Goal: Task Accomplishment & Management: Manage account settings

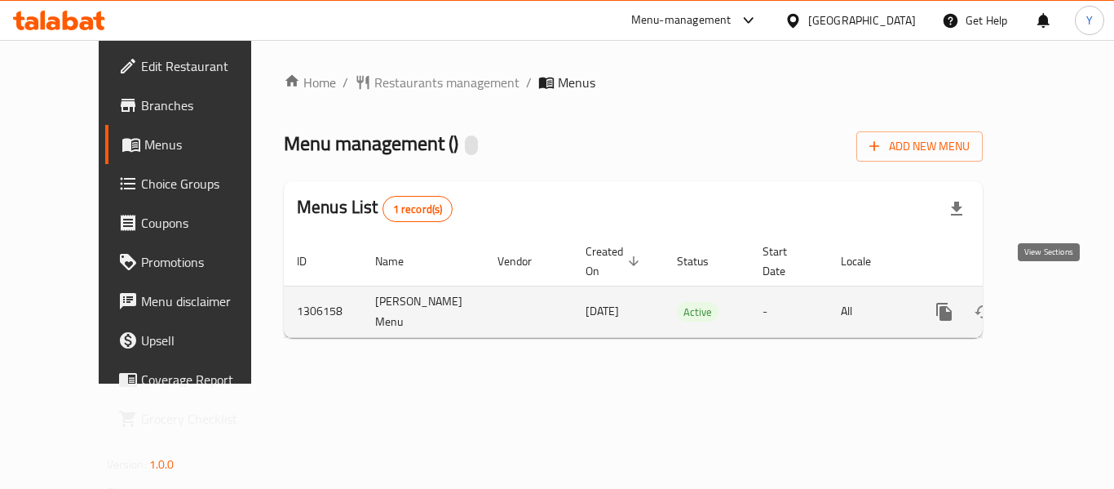
click at [1052, 302] on icon "enhanced table" at bounding box center [1062, 312] width 20 height 20
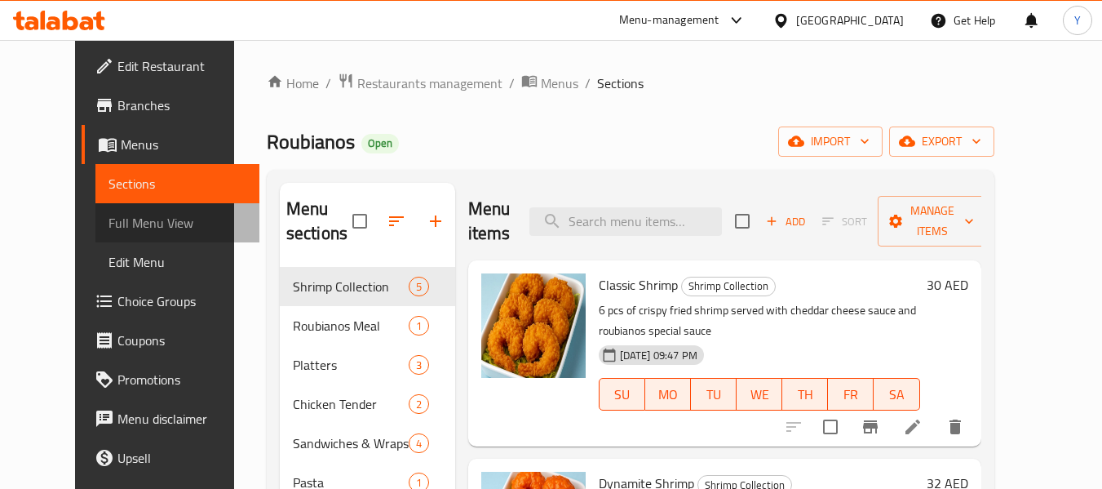
click at [109, 216] on span "Full Menu View" at bounding box center [178, 223] width 138 height 20
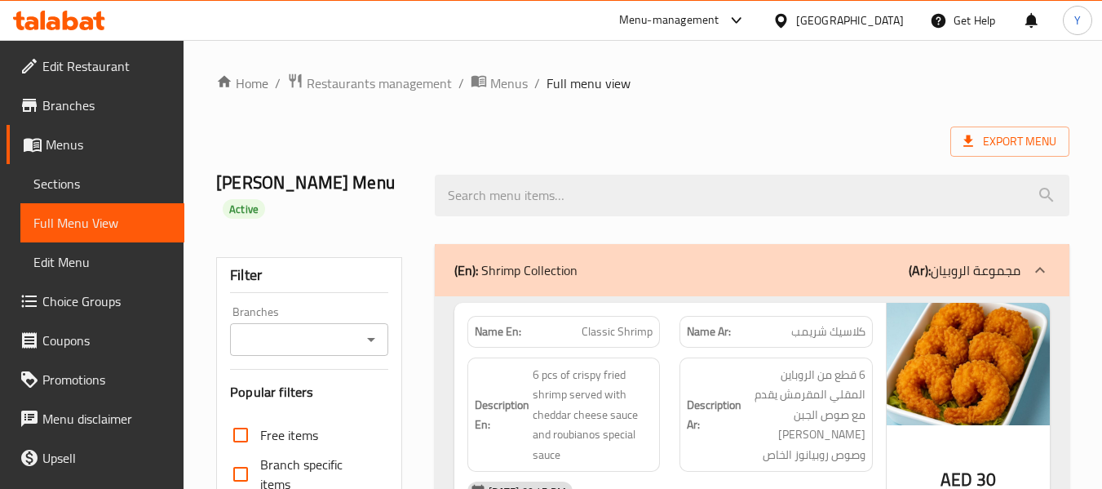
click at [729, 395] on strong "Description Ar:" at bounding box center [714, 415] width 55 height 40
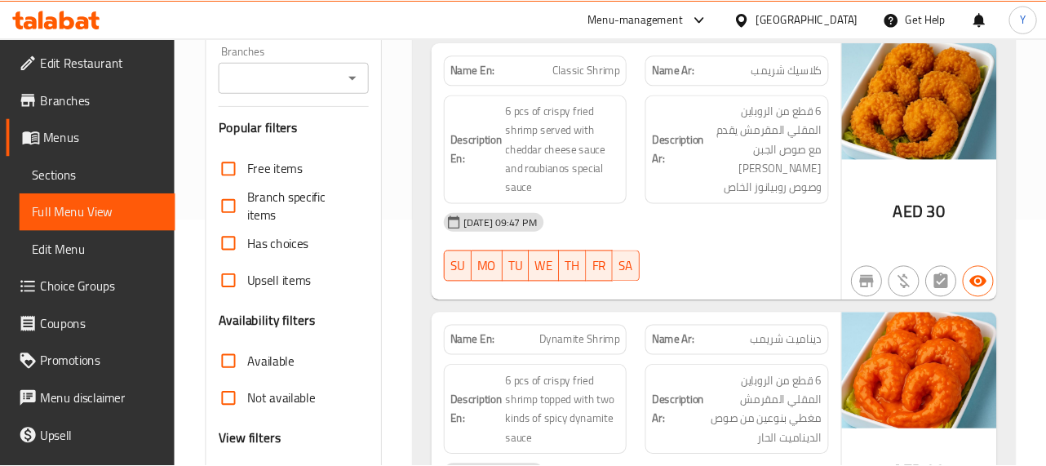
scroll to position [261, 0]
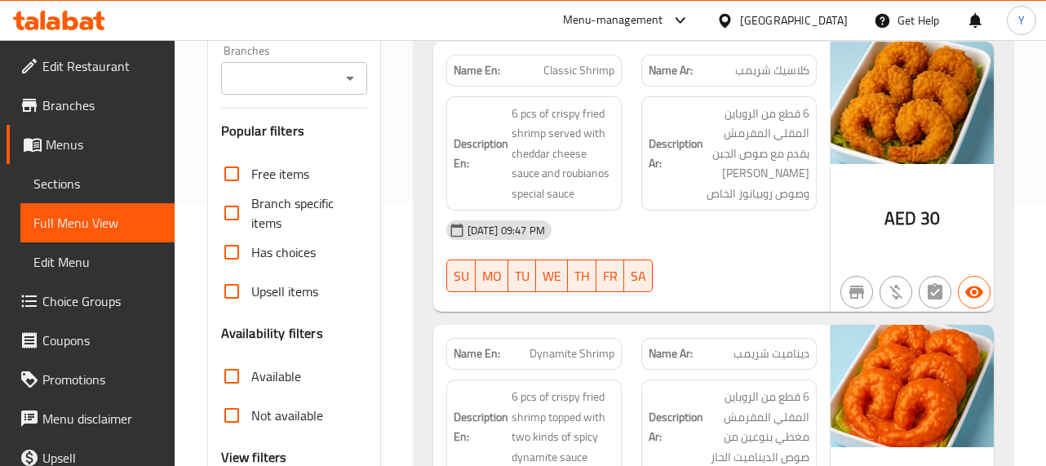
click at [772, 240] on div "17-08-2025 09:47 PM SU MO TU WE TH FR SA" at bounding box center [631, 255] width 390 height 91
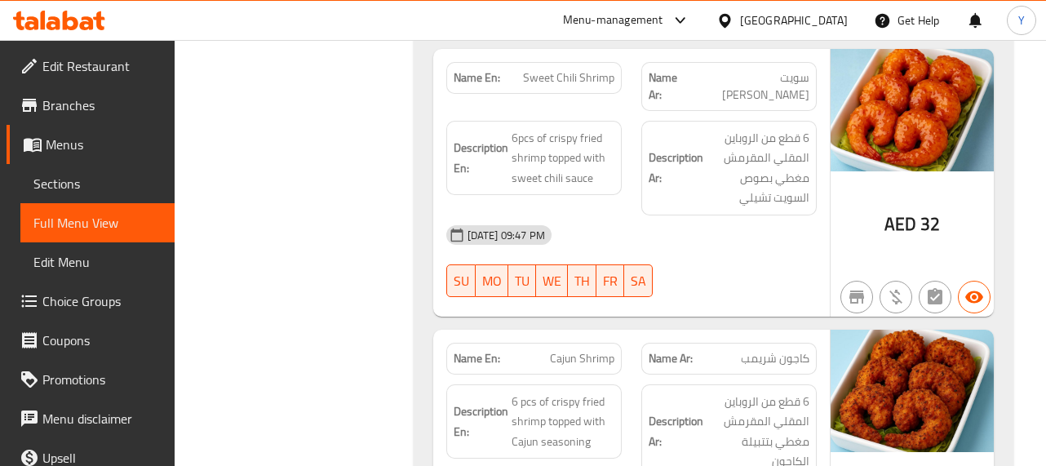
scroll to position [1012, 0]
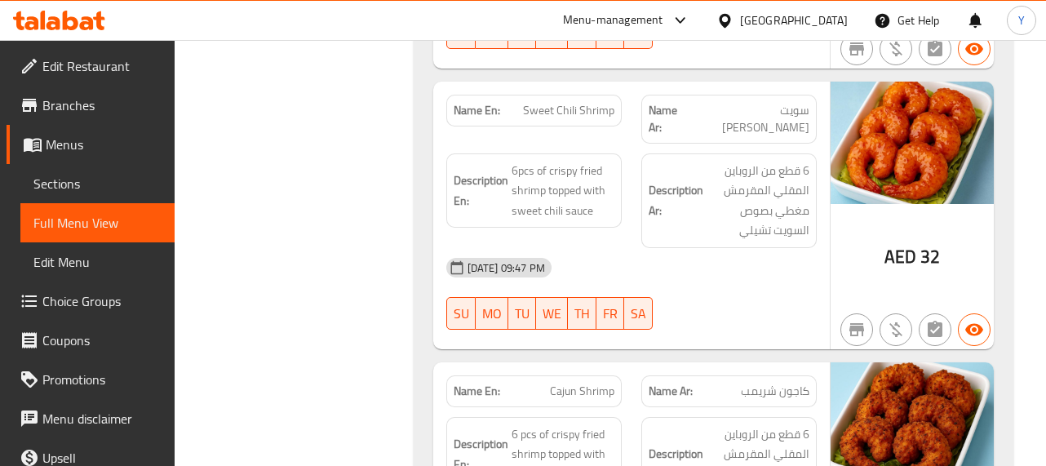
click at [739, 272] on div "17-08-2025 09:47 PM SU MO TU WE TH FR SA" at bounding box center [631, 293] width 390 height 91
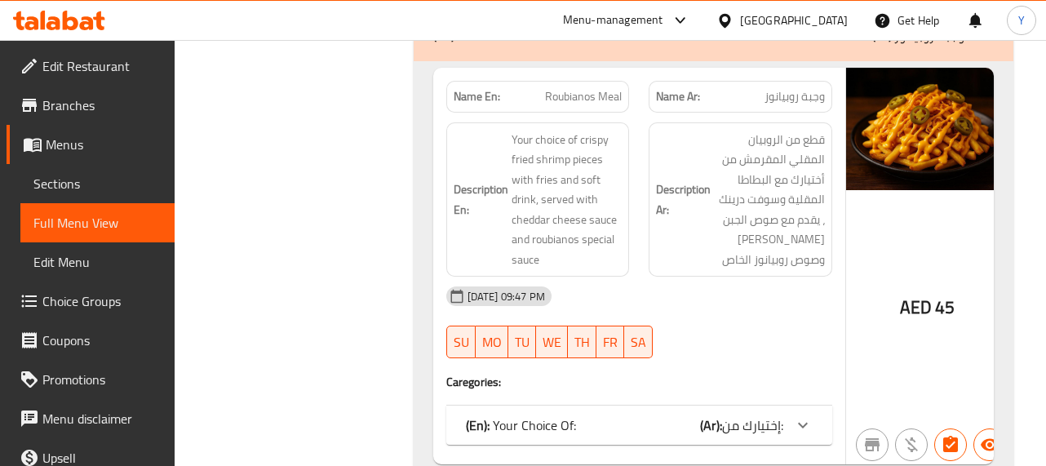
scroll to position [1664, 0]
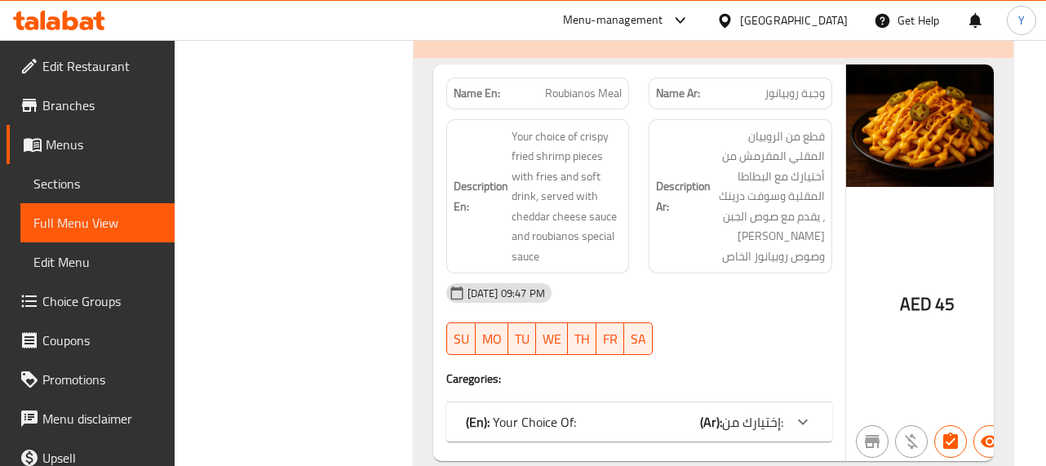
click at [795, 412] on icon at bounding box center [803, 422] width 20 height 20
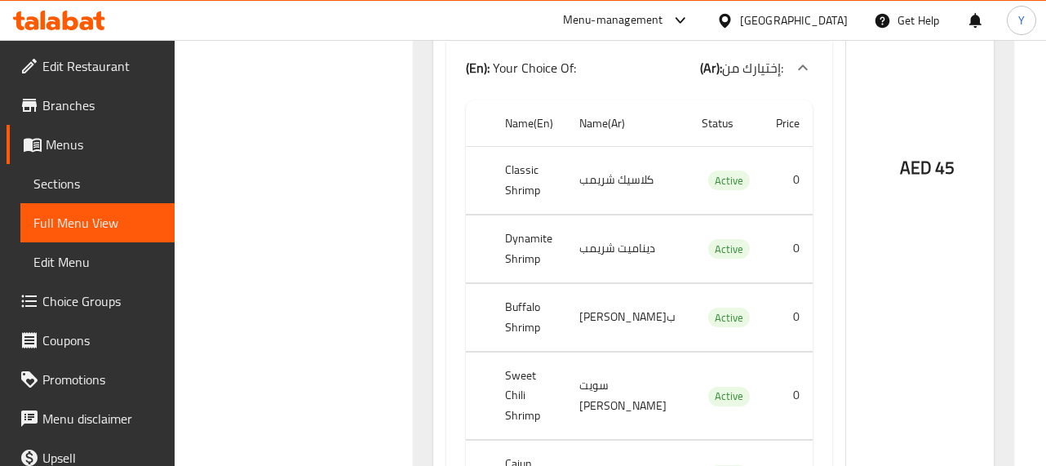
scroll to position [2023, 0]
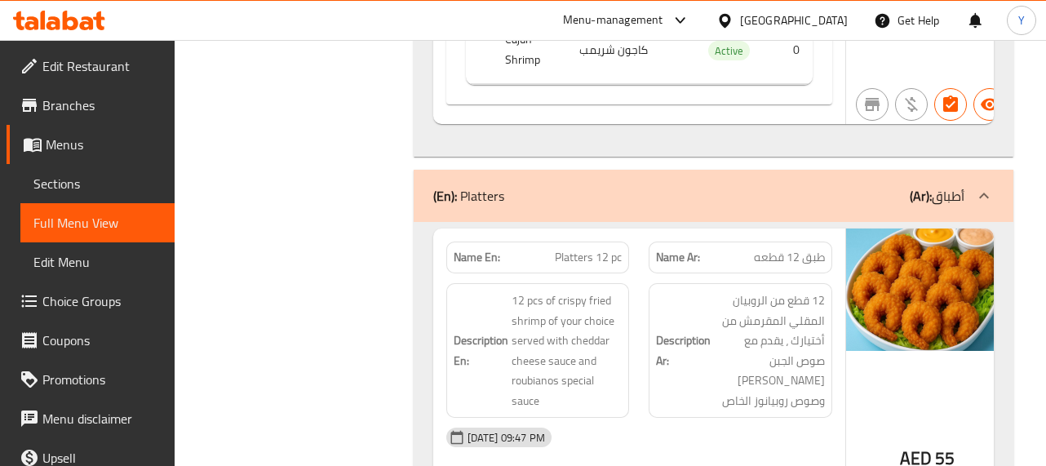
scroll to position [2480, 0]
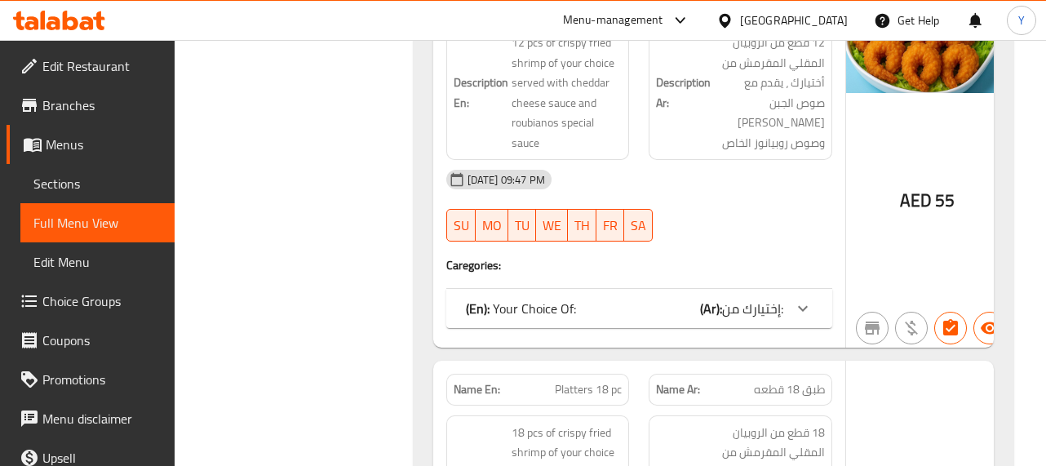
scroll to position [2708, 0]
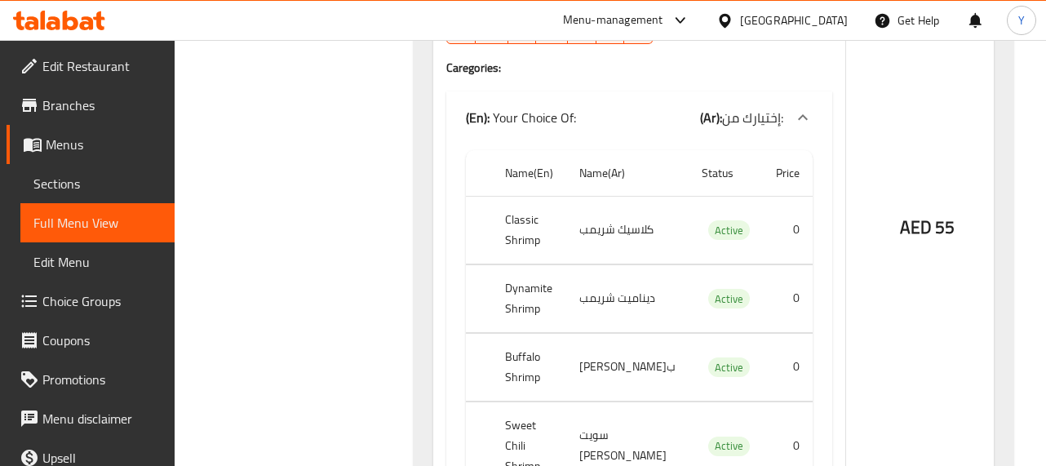
scroll to position [2937, 0]
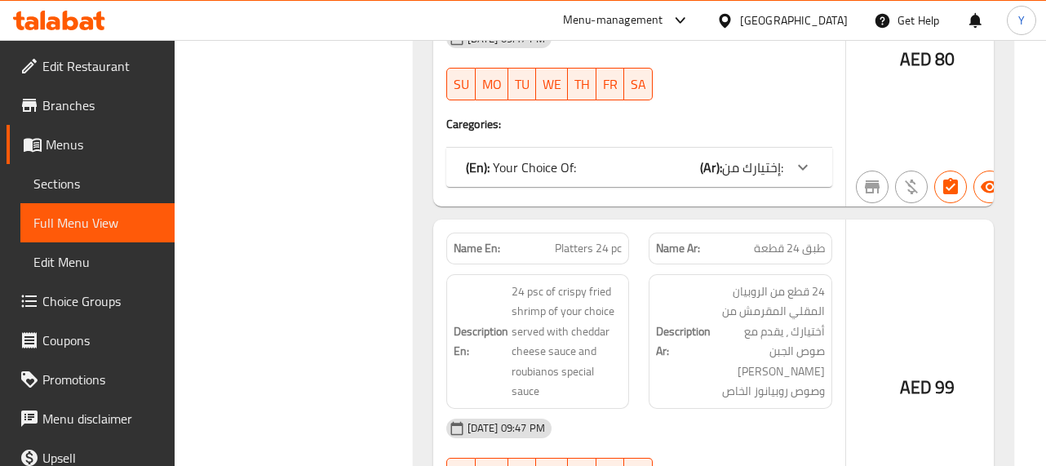
scroll to position [3687, 0]
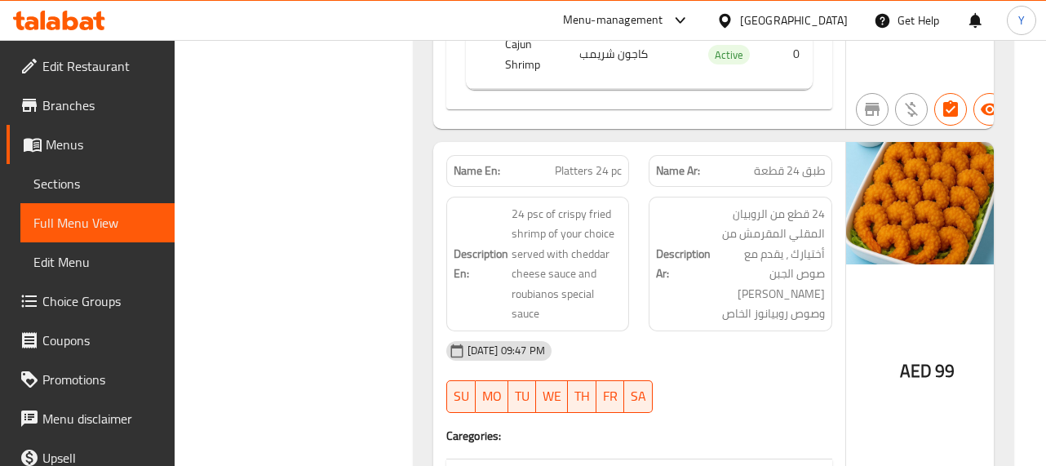
scroll to position [4210, 0]
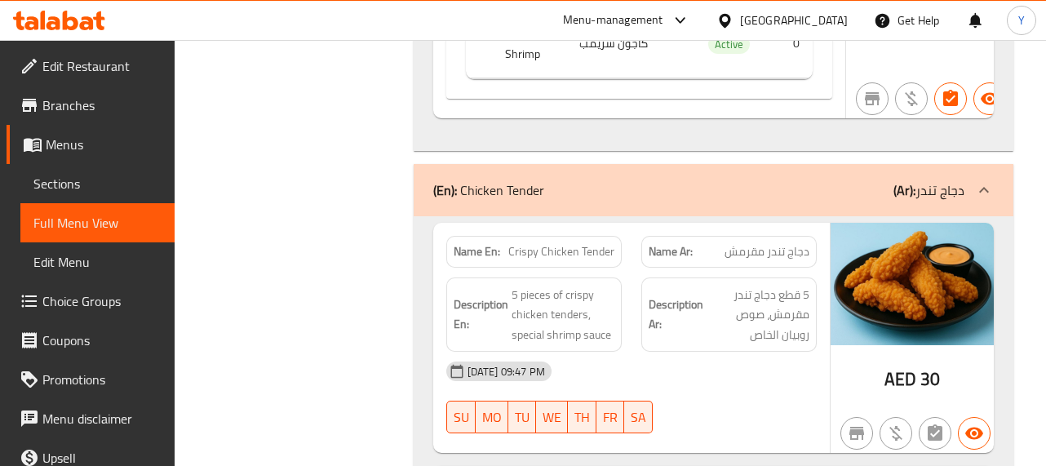
scroll to position [5058, 0]
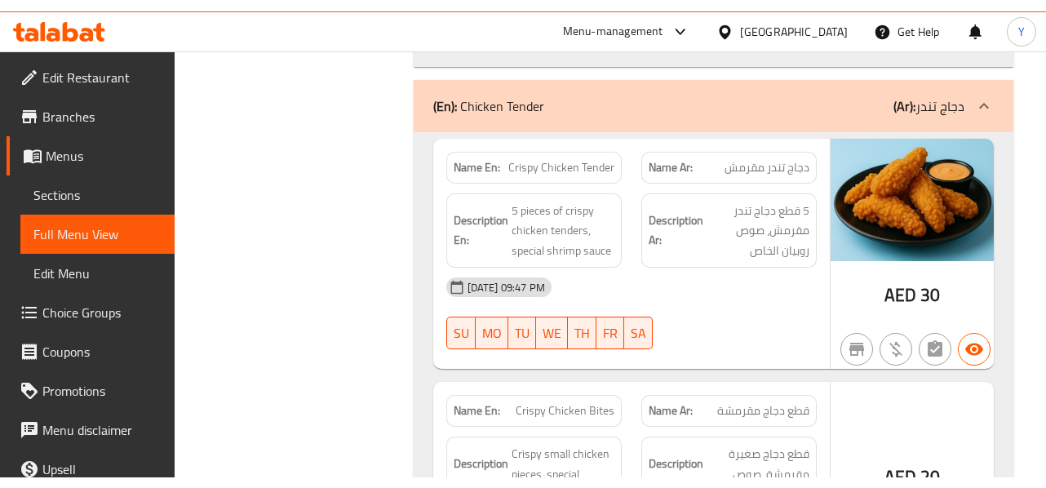
scroll to position [5091, 0]
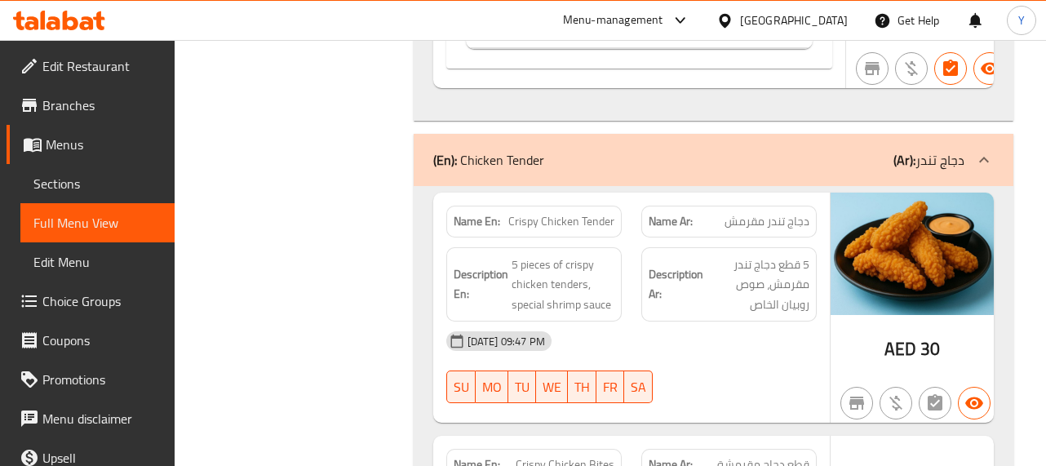
copy span "Crispy Chicken Tender"
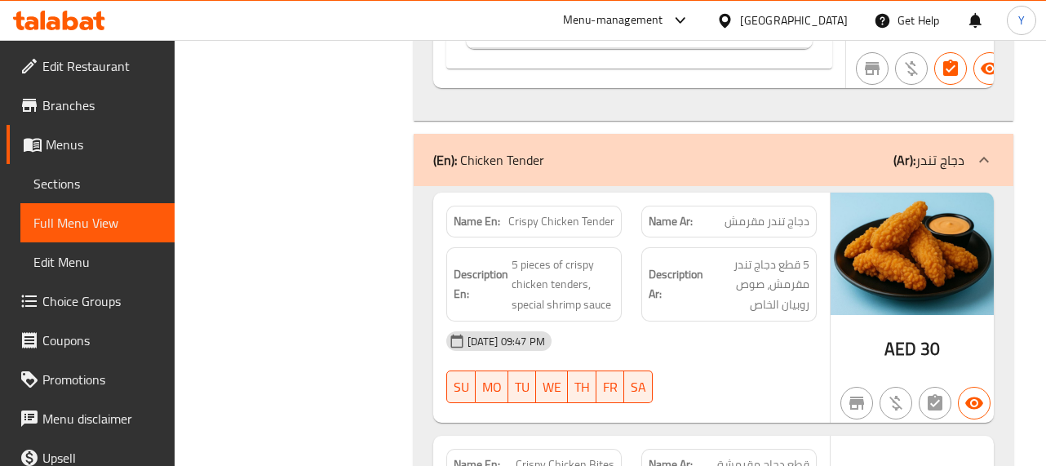
copy span "Crispy Chicken Bites"
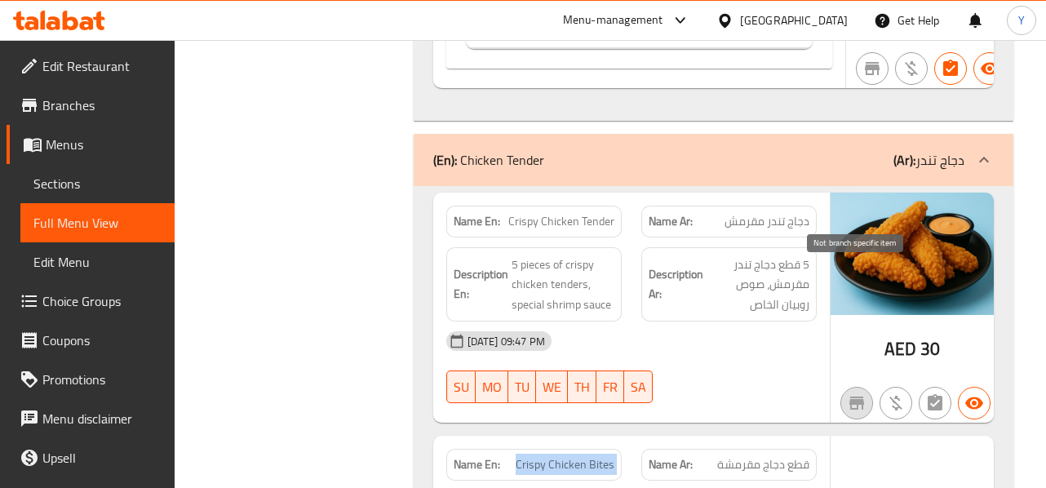
click at [853, 387] on button "button" at bounding box center [856, 403] width 33 height 33
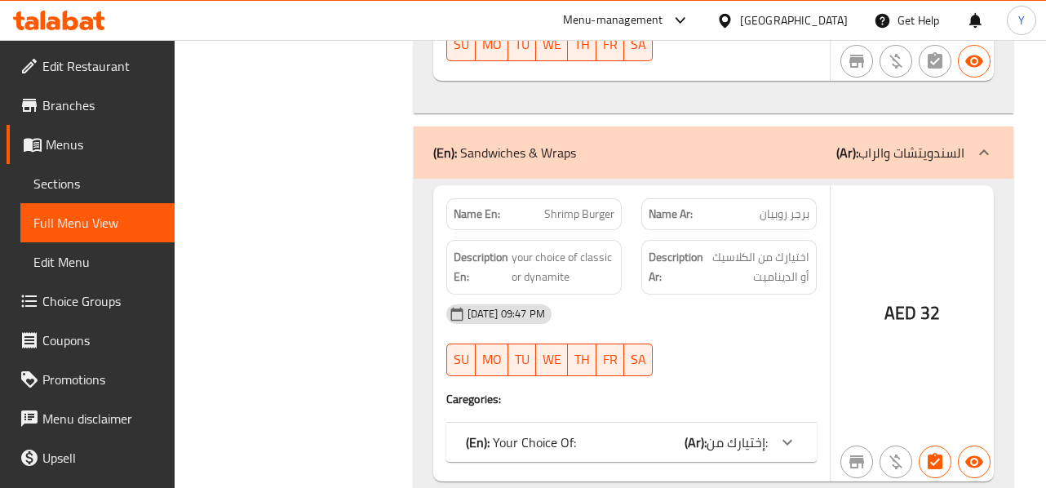
scroll to position [5678, 0]
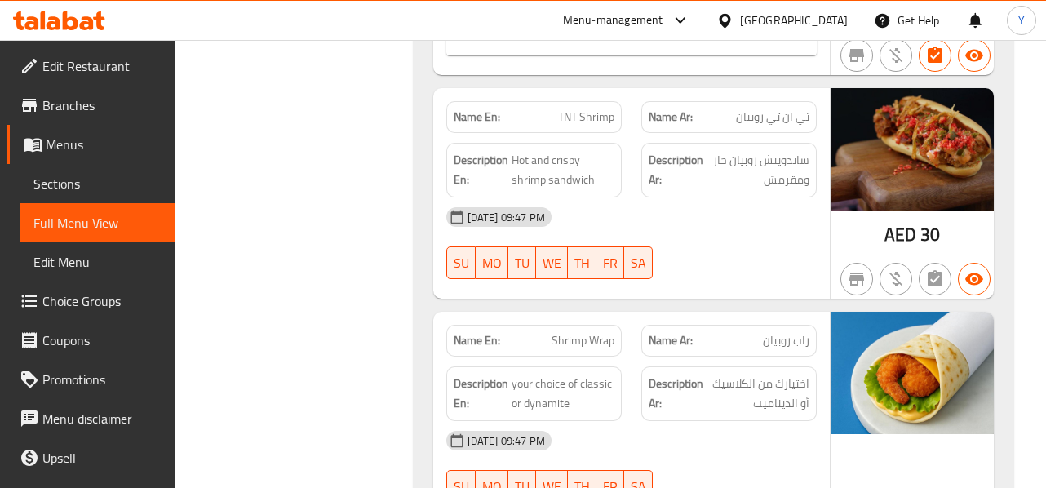
scroll to position [6298, 0]
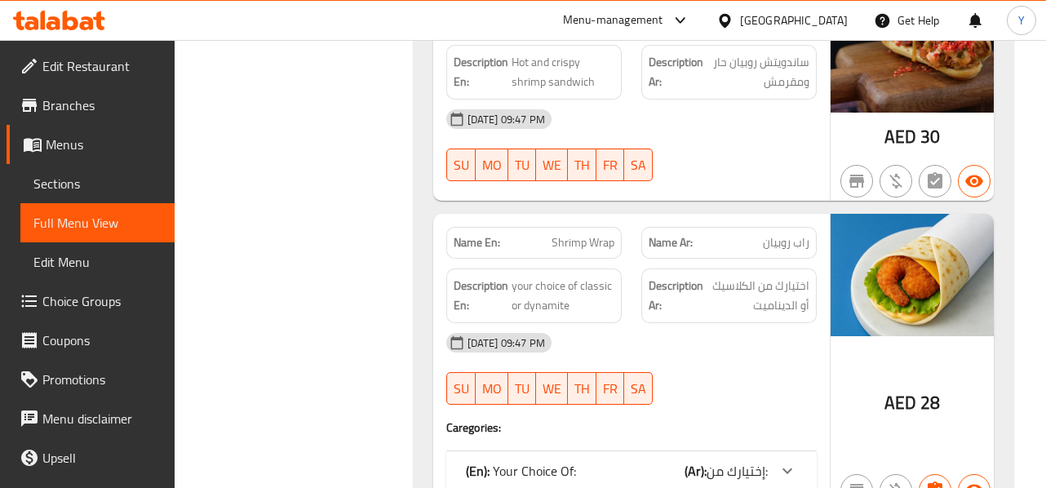
scroll to position [6396, 0]
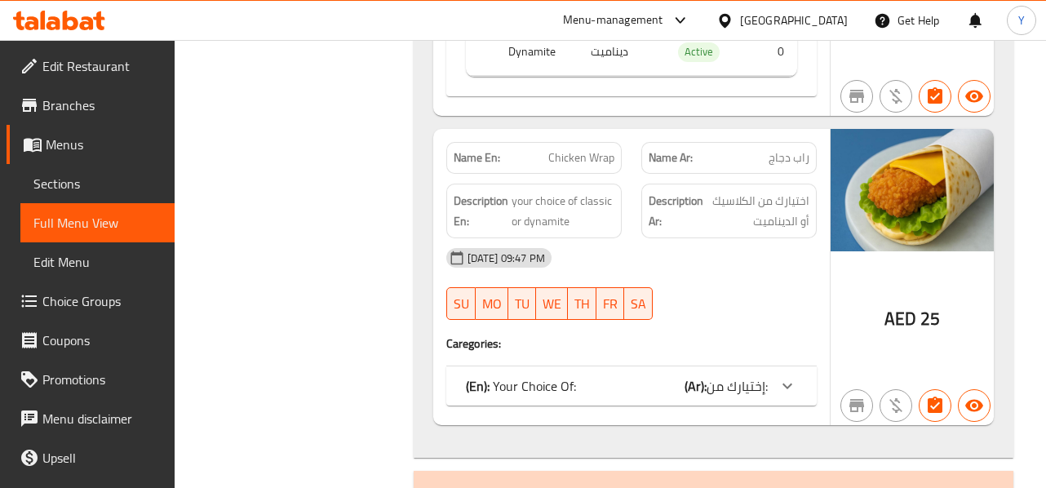
scroll to position [6951, 0]
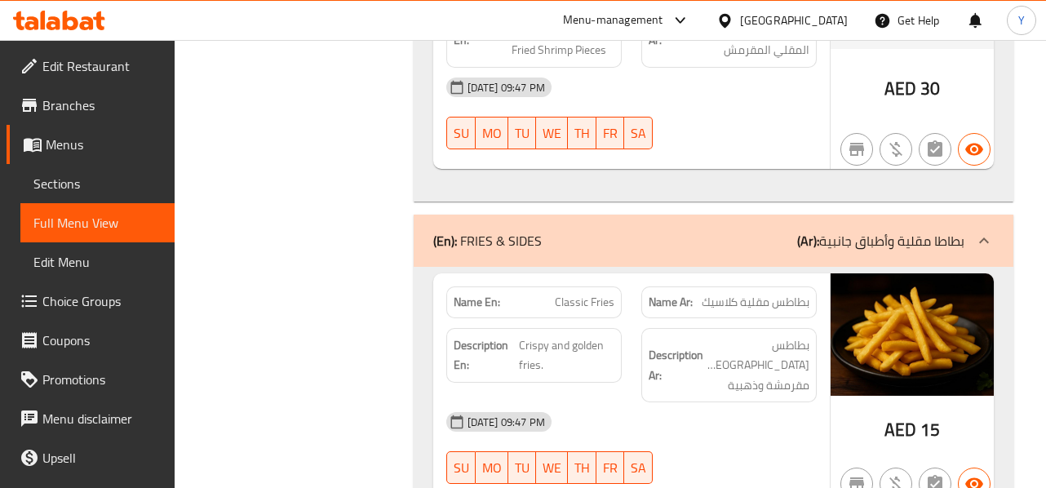
scroll to position [7734, 0]
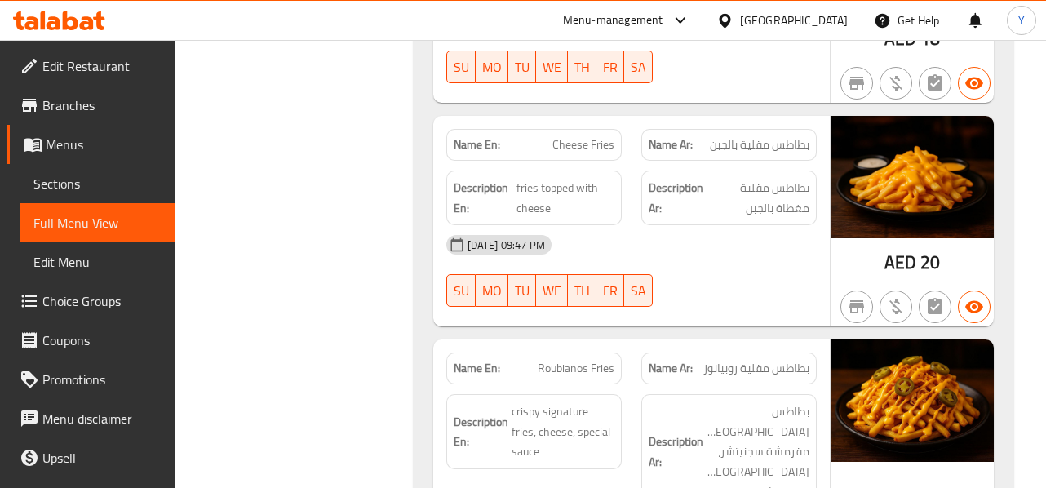
scroll to position [8582, 0]
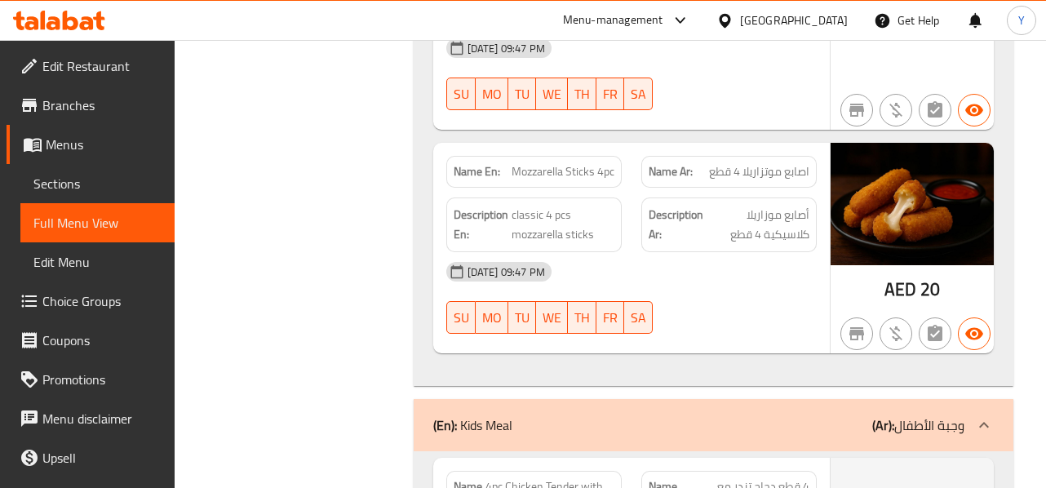
scroll to position [9365, 0]
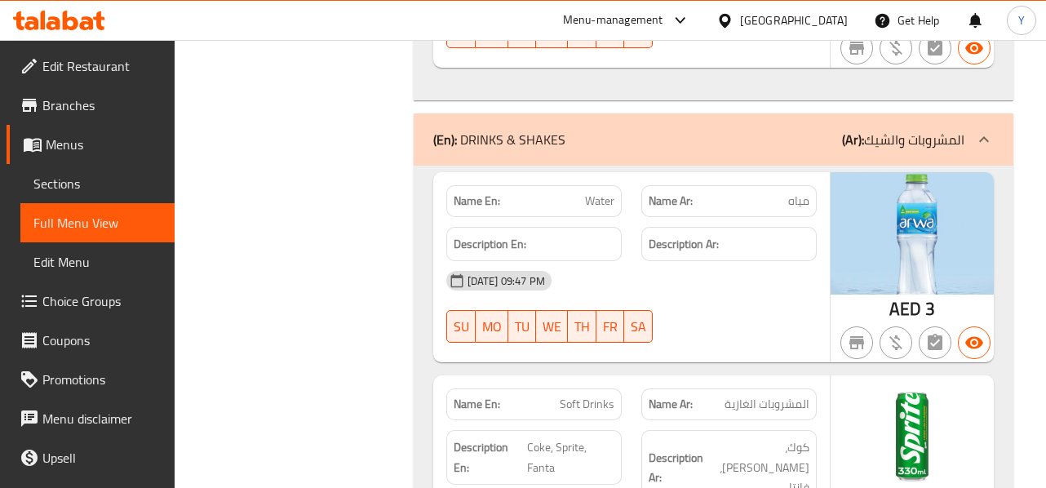
scroll to position [10214, 0]
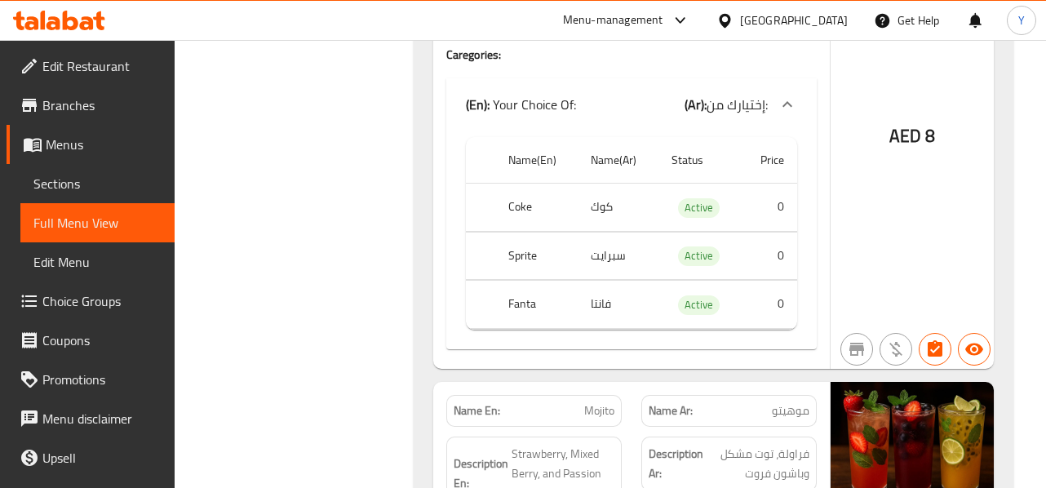
scroll to position [10769, 0]
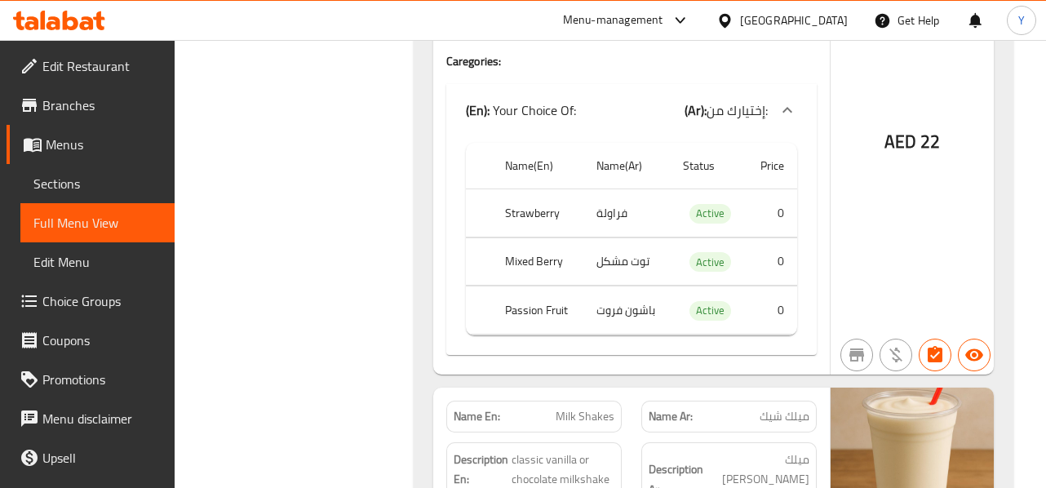
scroll to position [11309, 0]
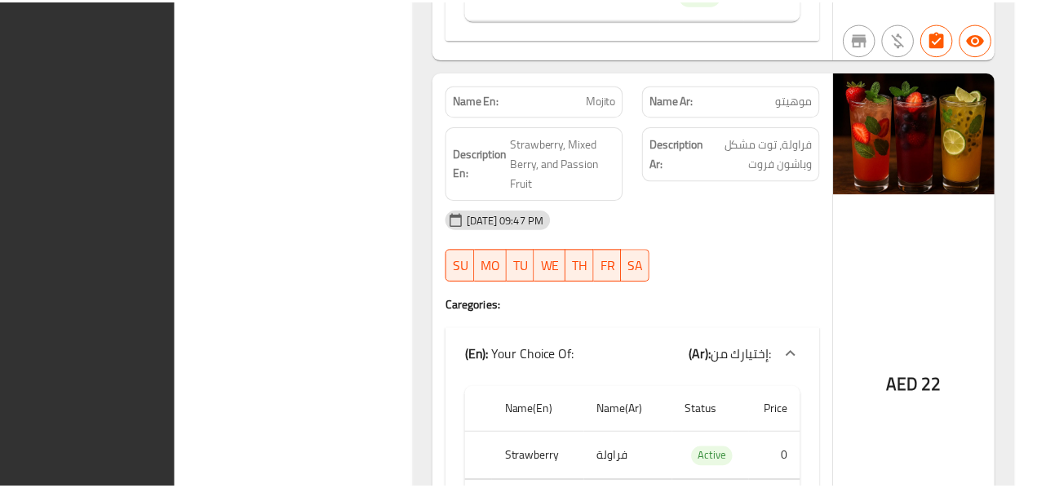
scroll to position [11335, 0]
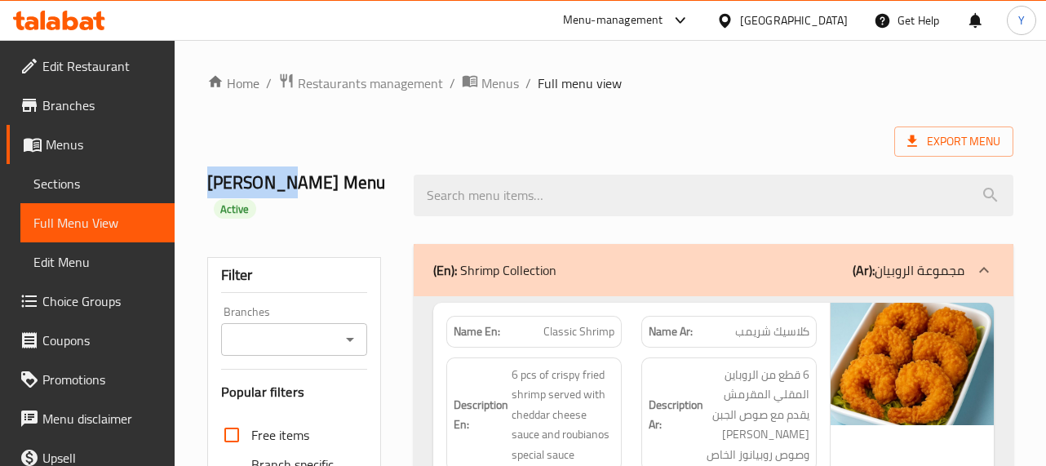
drag, startPoint x: 208, startPoint y: 184, endPoint x: 282, endPoint y: 188, distance: 74.3
click at [282, 188] on h2 "Roubianos's Menu Active" at bounding box center [300, 195] width 187 height 49
copy h2 "Roubianos"
click at [116, 175] on span "Sections" at bounding box center [97, 184] width 128 height 20
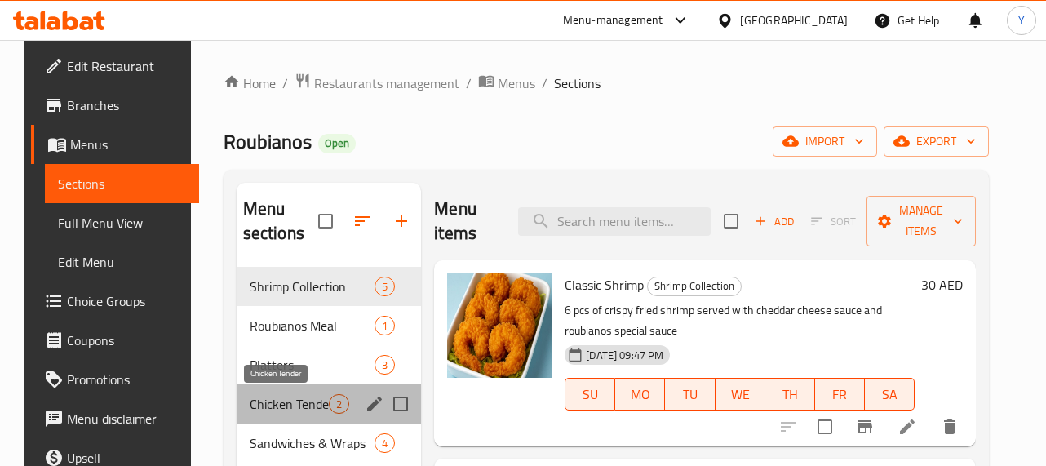
click at [250, 411] on span "Chicken Tender" at bounding box center [289, 404] width 79 height 20
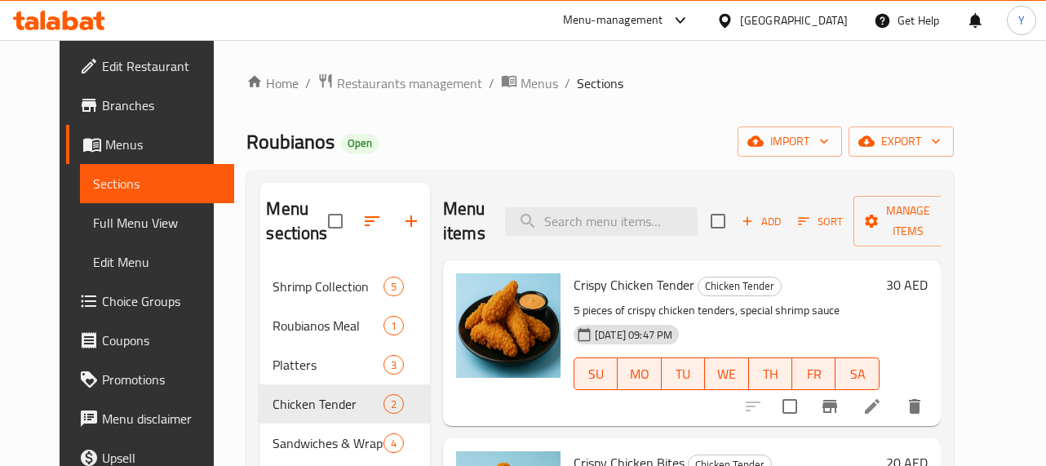
click at [985, 134] on div "Home / Restaurants management / Menus / Sections Roubianos Open import export M…" at bounding box center [600, 367] width 772 height 654
click at [729, 89] on ol "Home / Restaurants management / Menus / Sections" at bounding box center [599, 83] width 706 height 21
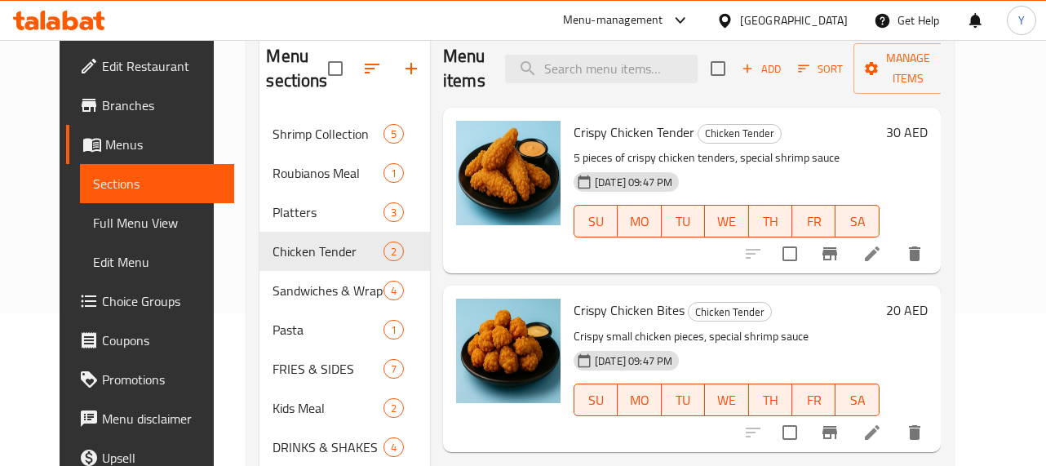
scroll to position [163, 0]
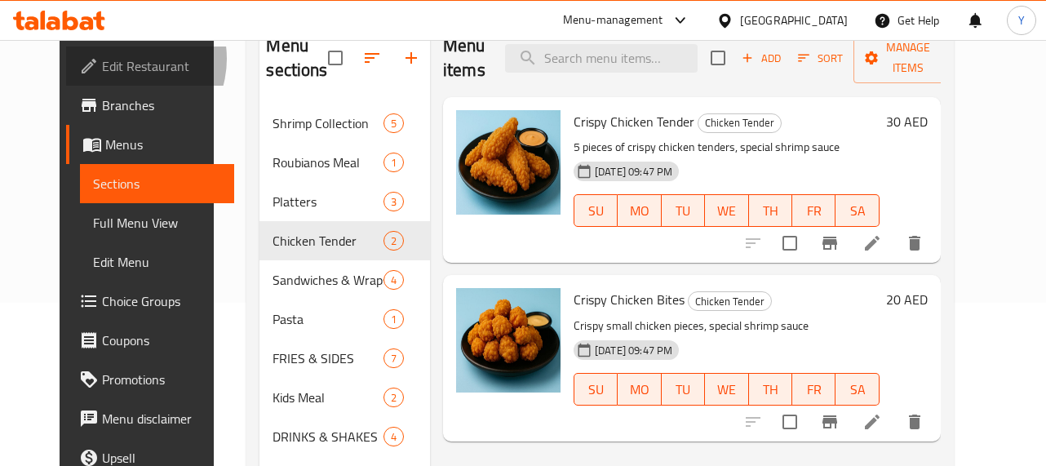
click at [102, 59] on span "Edit Restaurant" at bounding box center [161, 66] width 119 height 20
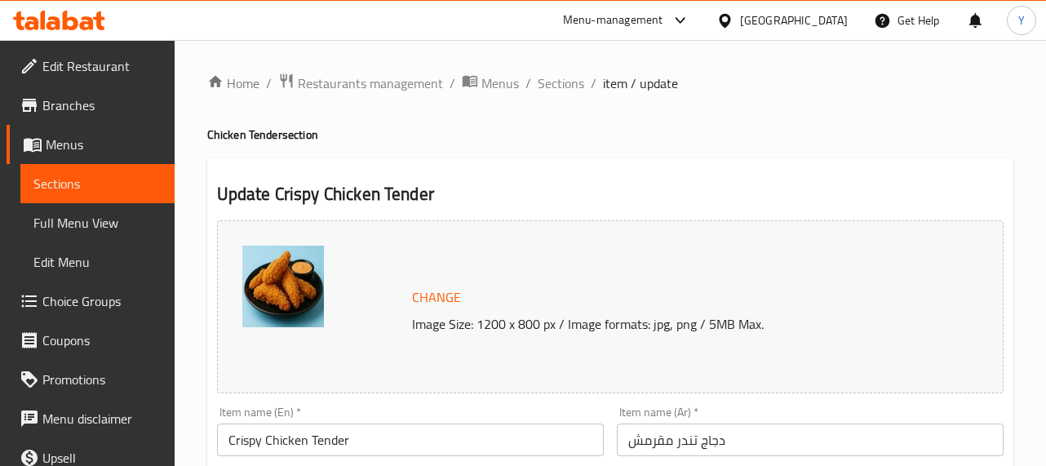
click at [872, 140] on h4 "Chicken Tender section" at bounding box center [610, 134] width 806 height 16
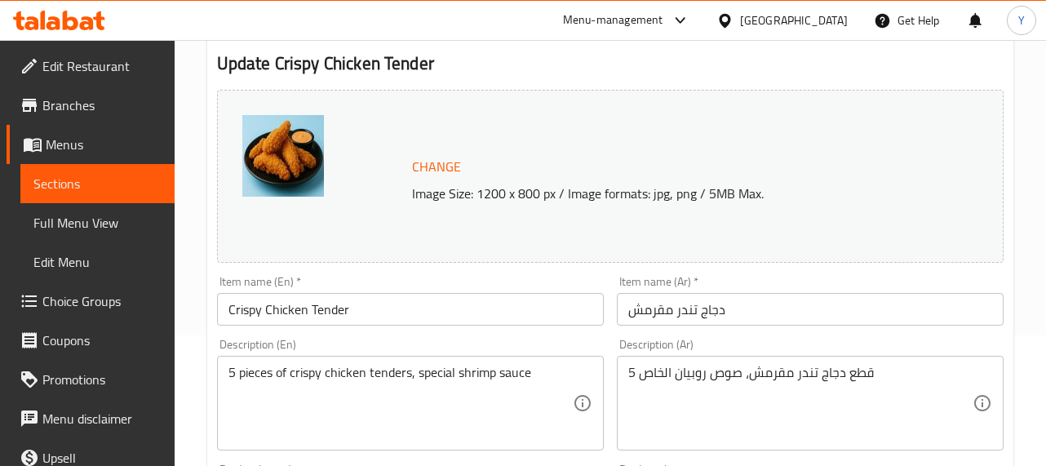
scroll to position [163, 0]
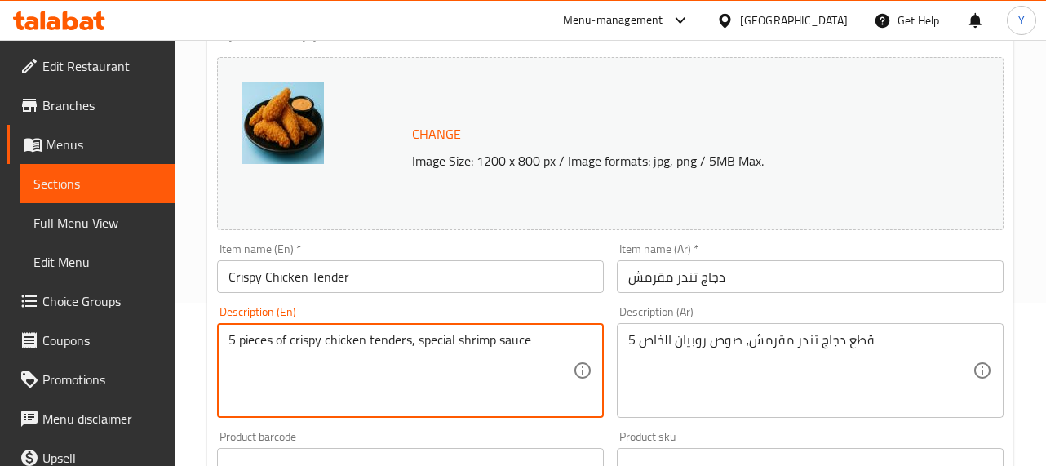
click at [459, 339] on textarea "5 pieces of crispy chicken tenders, special shrimp sauce" at bounding box center [400, 371] width 344 height 78
paste textarea "Roubianos"
type textarea "5 pieces of crispy chicken tenders, special Roubianos sauce"
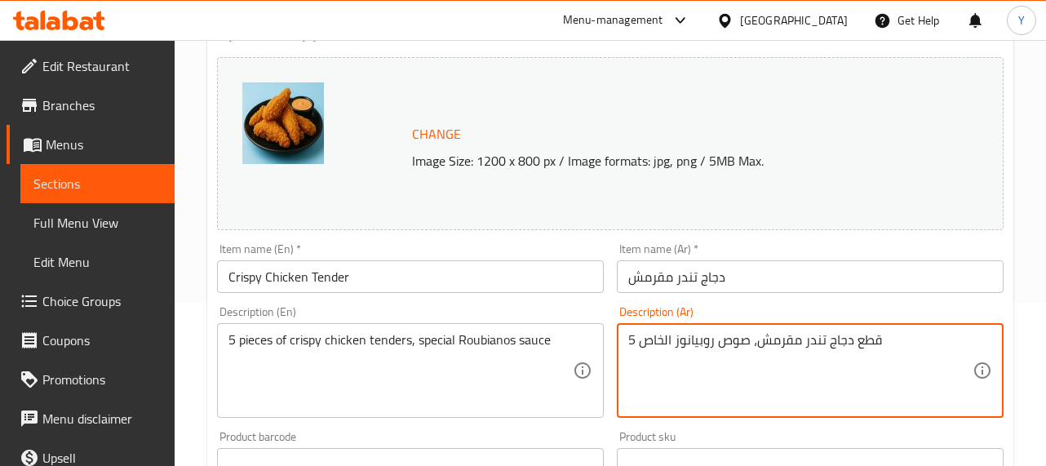
type textarea "5 قطع دجاج تندر مقرمش، صوص روبيانوز الخاص"
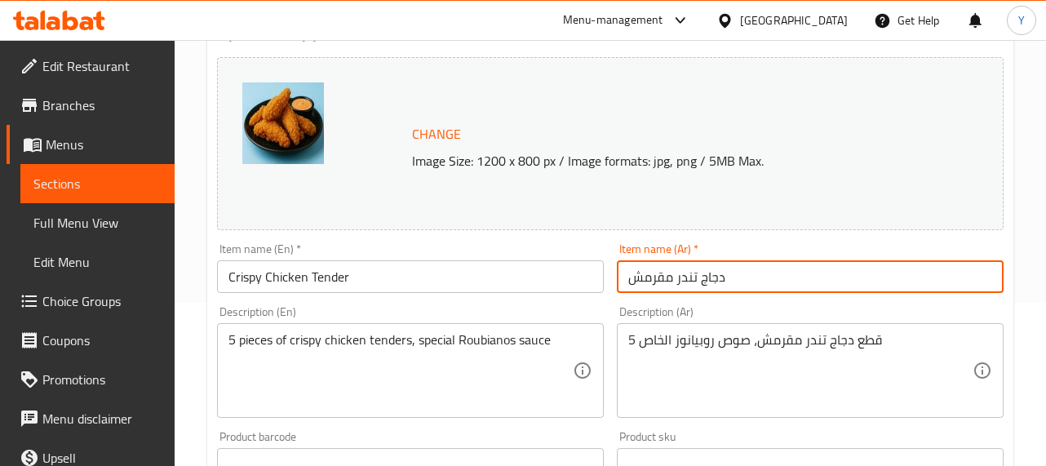
click at [734, 285] on input "دجاج تندر مقرمش" at bounding box center [810, 276] width 387 height 33
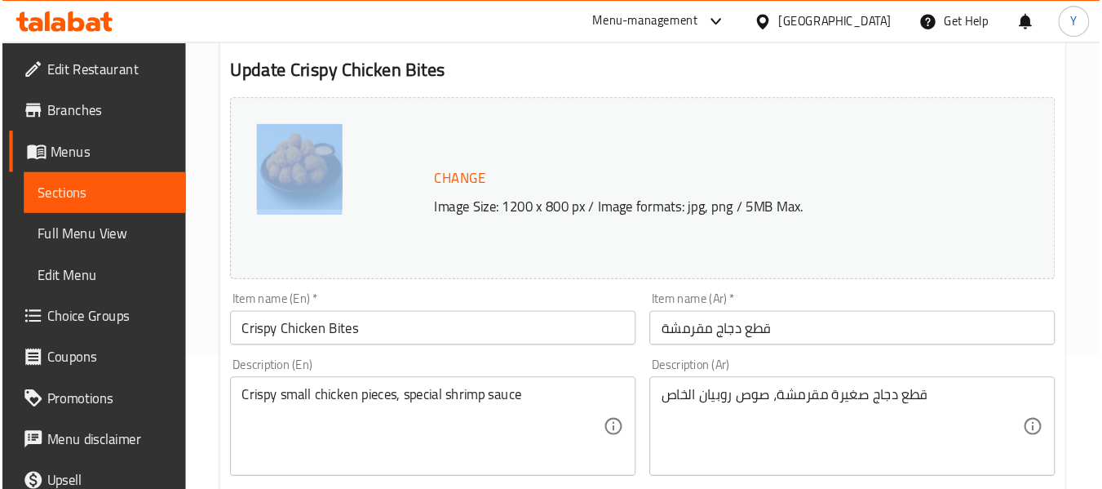
scroll to position [131, 0]
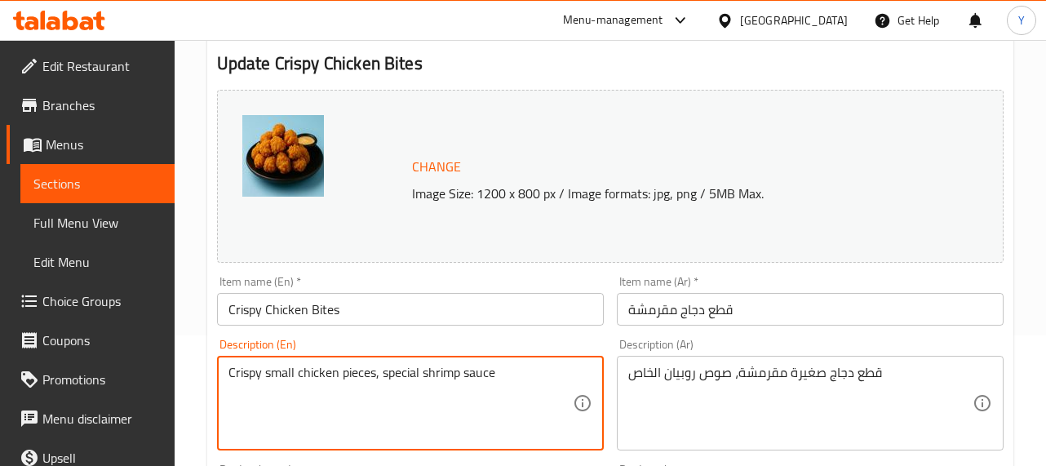
click at [439, 376] on textarea "Crispy small chicken pieces, special shrimp sauce" at bounding box center [400, 404] width 344 height 78
paste textarea "Roubianos"
type textarea "Crispy small chicken pieces, special Roubianos sauce"
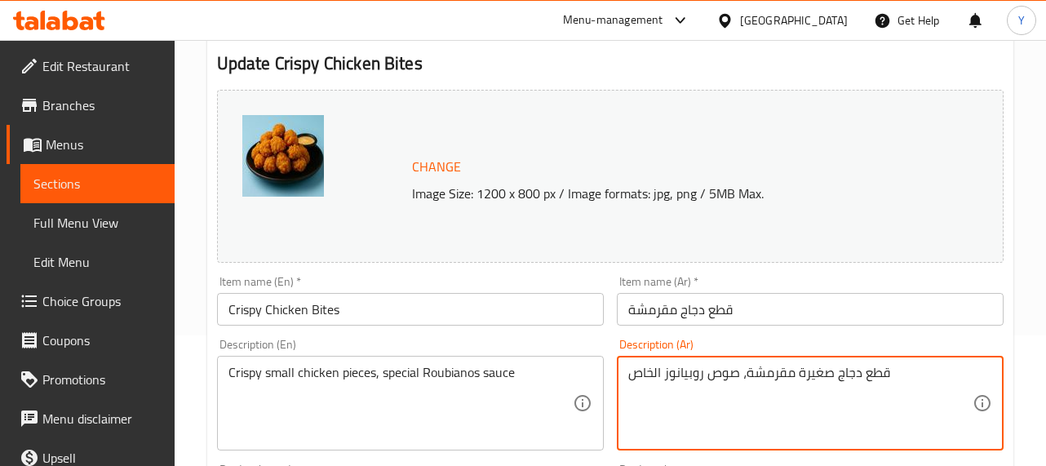
type textarea "قطع دجاج صغيرة مقرمشة، صوص روبيانوز الخاص"
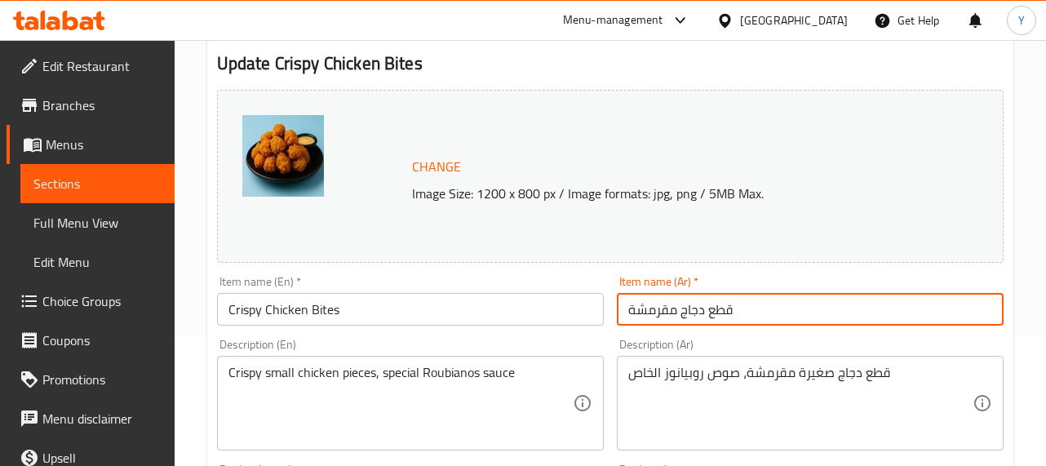
click at [741, 308] on input "قطع دجاج مقرمشة" at bounding box center [810, 309] width 387 height 33
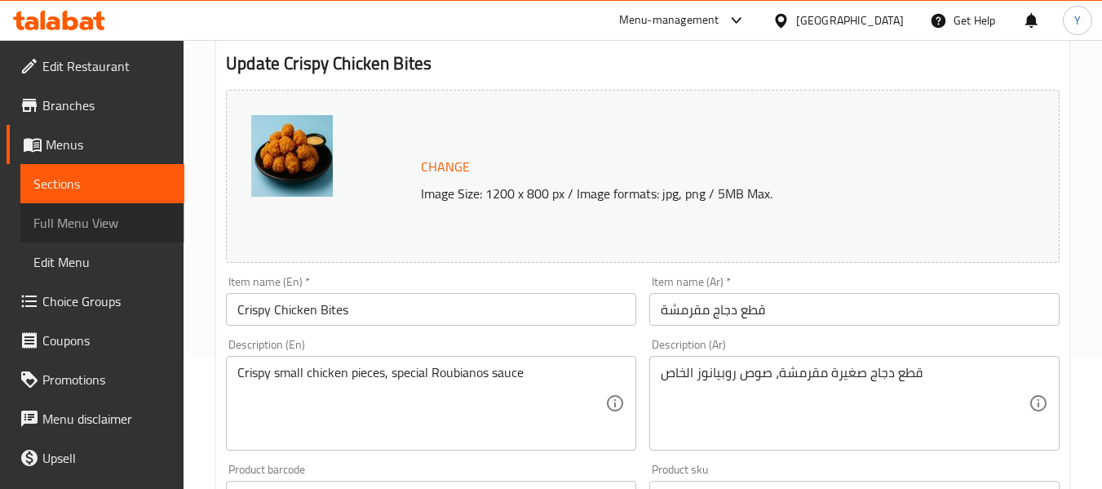
click at [121, 218] on span "Full Menu View" at bounding box center [102, 223] width 138 height 20
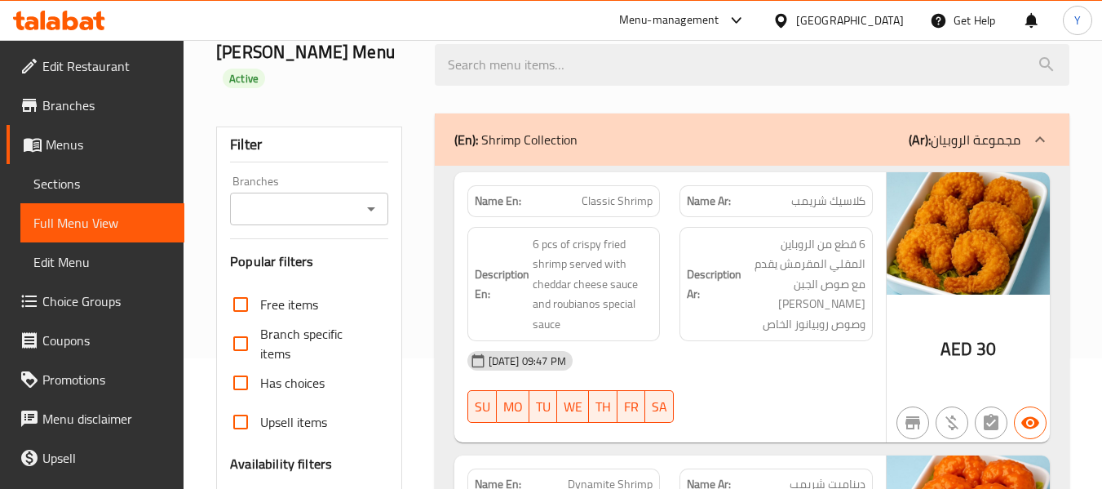
scroll to position [558, 0]
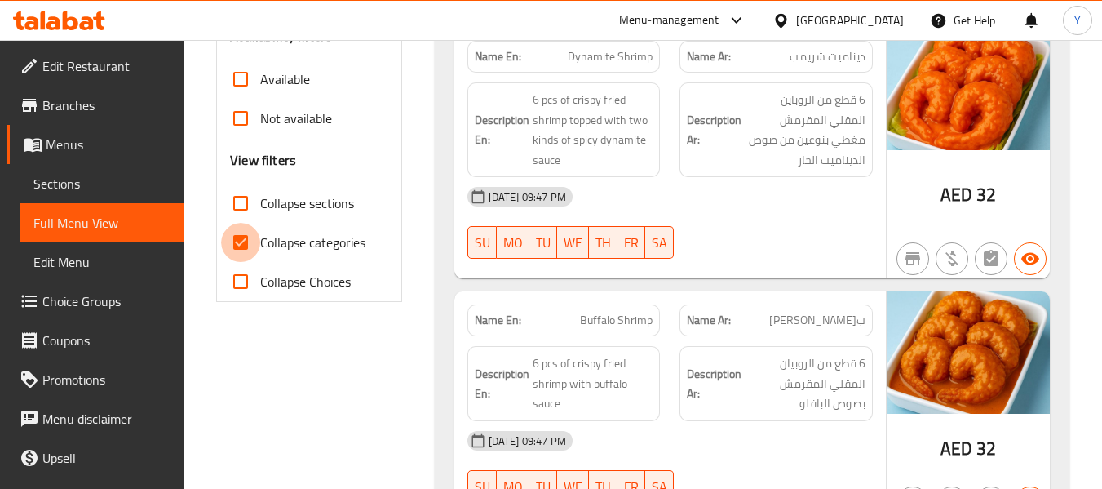
click at [237, 224] on input "Collapse categories" at bounding box center [240, 242] width 39 height 39
checkbox input "false"
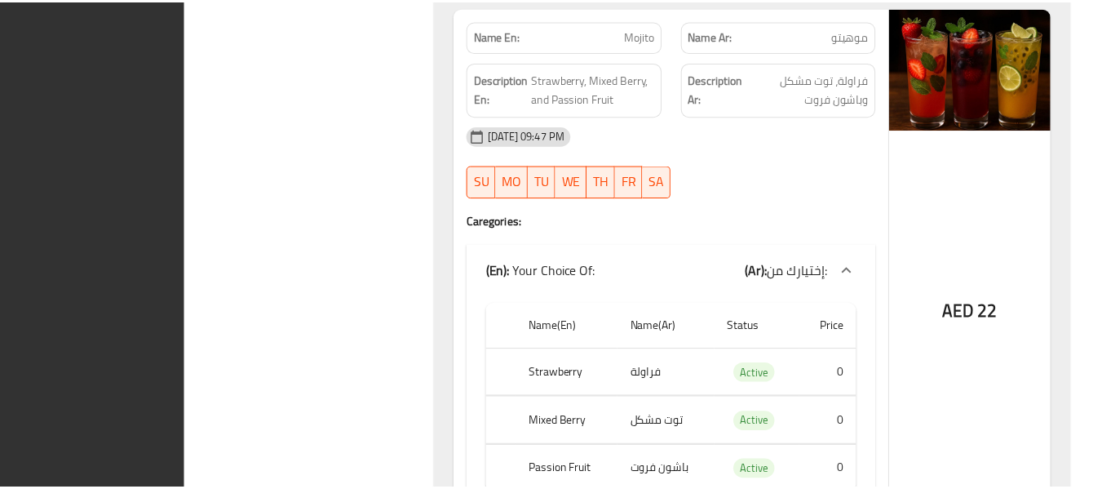
scroll to position [10994, 0]
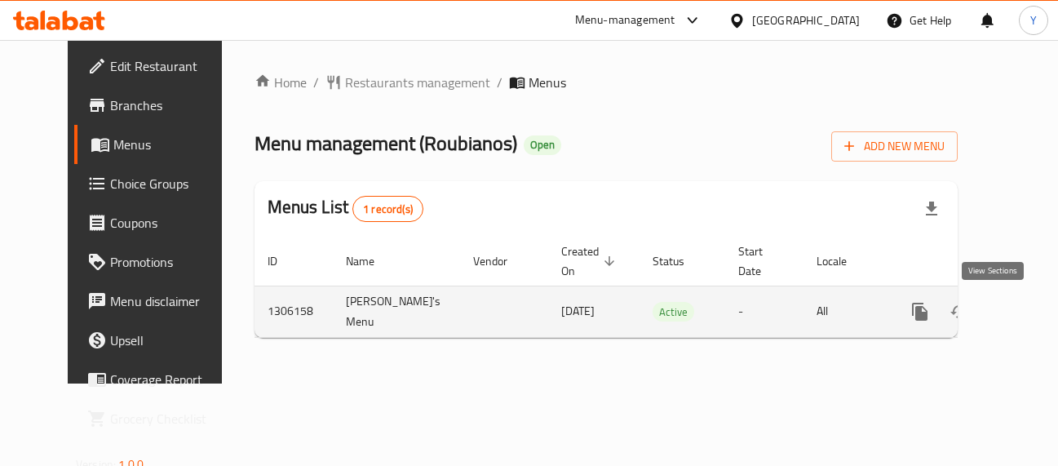
click at [1028, 302] on icon "enhanced table" at bounding box center [1038, 312] width 20 height 20
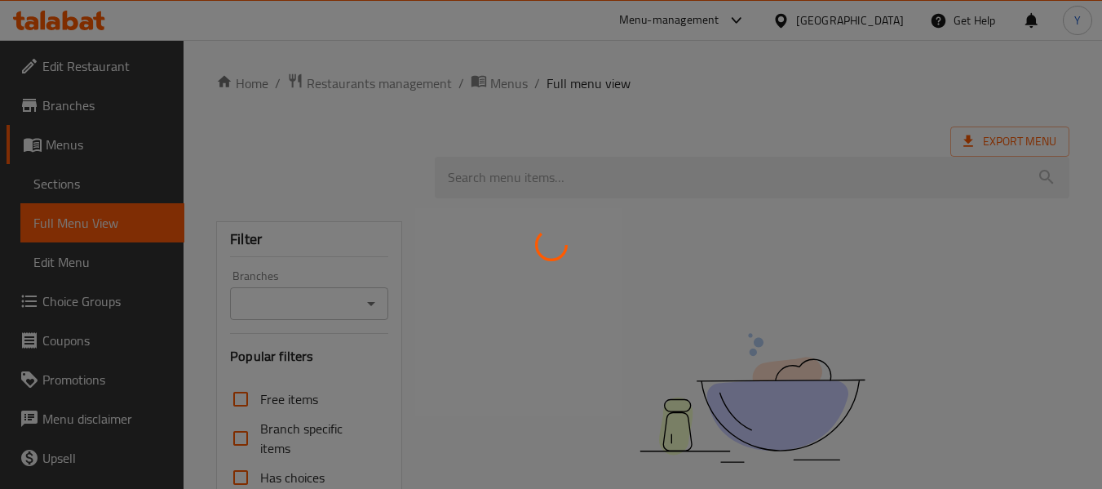
click at [891, 24] on div at bounding box center [551, 244] width 1102 height 489
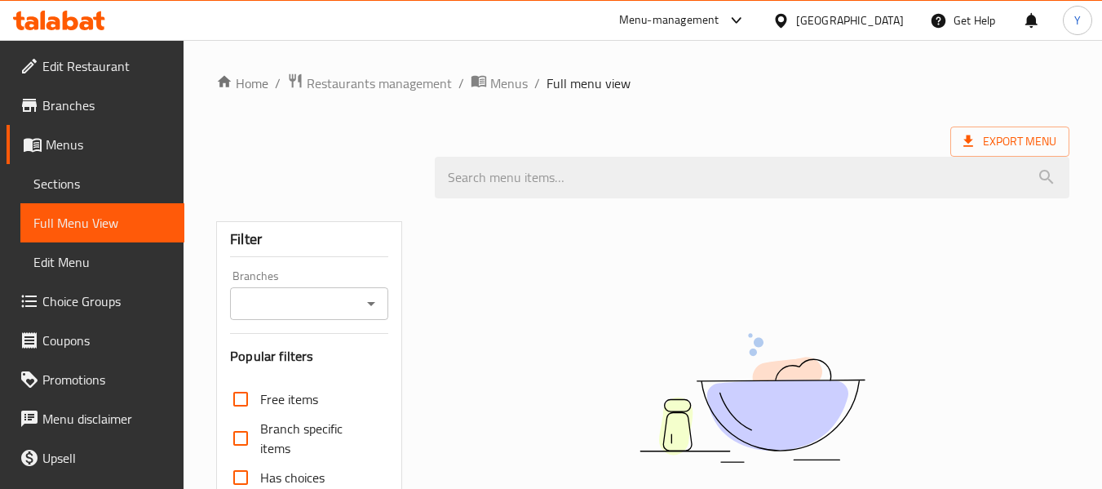
click at [891, 24] on div "[GEOGRAPHIC_DATA]" at bounding box center [850, 20] width 108 height 18
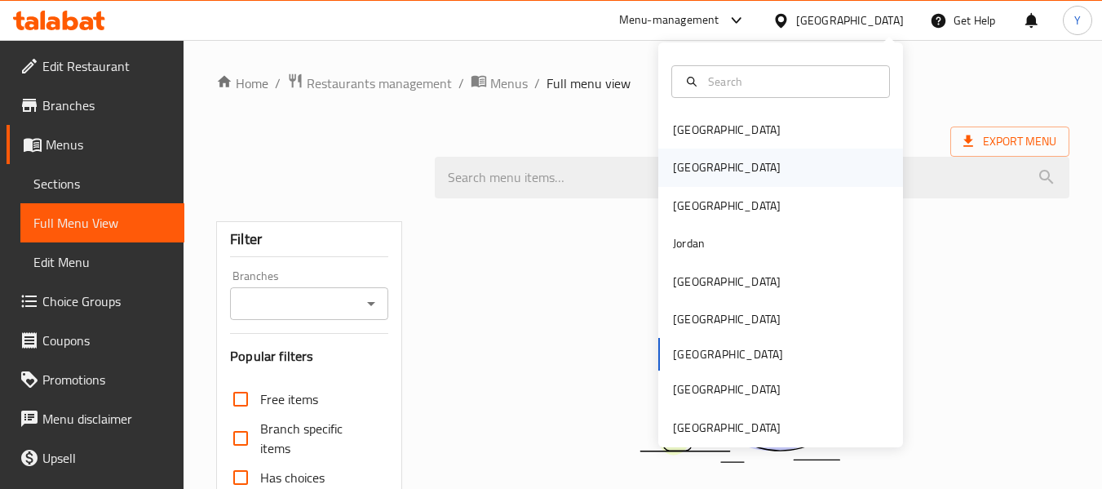
click at [725, 172] on div "[GEOGRAPHIC_DATA]" at bounding box center [780, 167] width 245 height 38
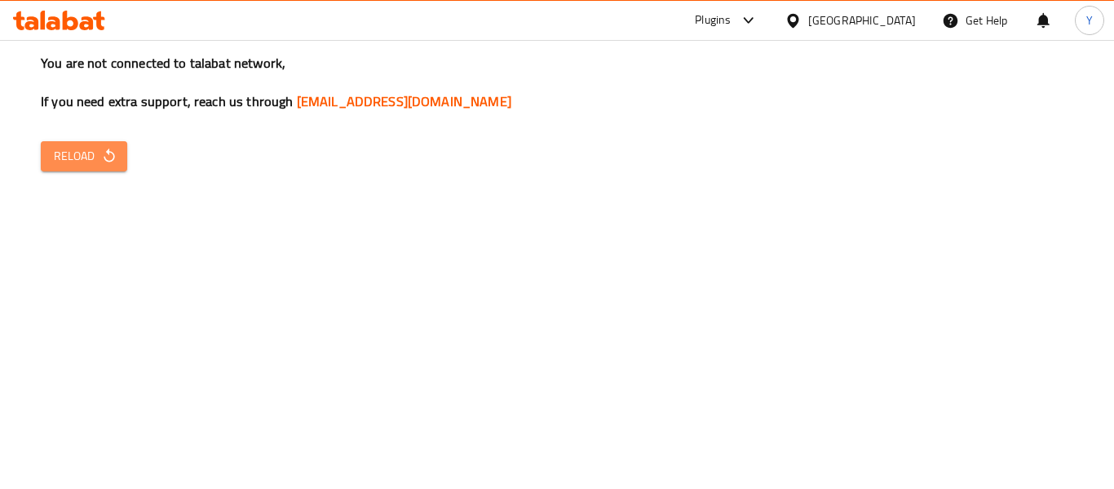
click at [90, 163] on span "Reload" at bounding box center [84, 156] width 60 height 20
click at [86, 159] on span "Reload" at bounding box center [84, 156] width 60 height 20
click at [62, 171] on button "Reload" at bounding box center [84, 156] width 86 height 30
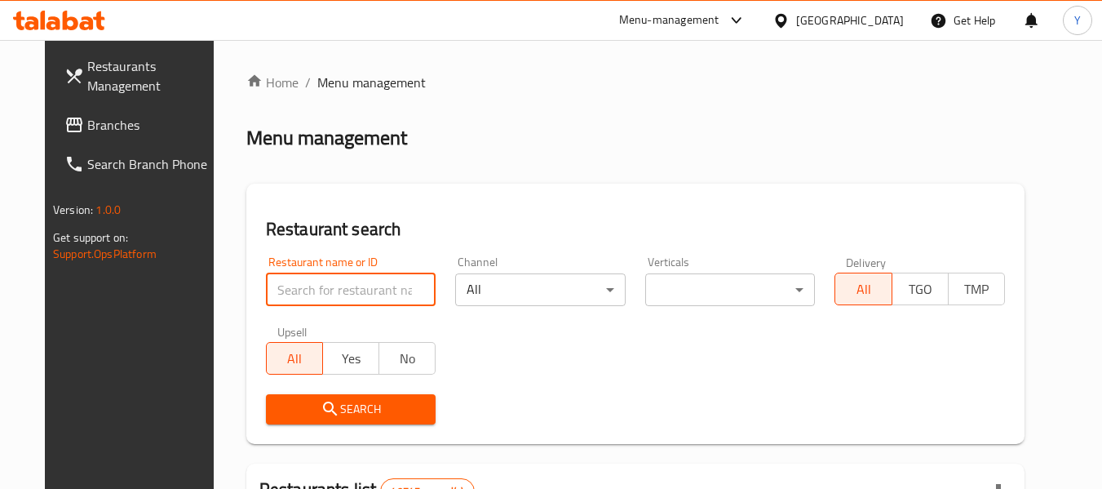
click at [383, 300] on input "search" at bounding box center [351, 289] width 171 height 33
paste input "Bakery house"
drag, startPoint x: 275, startPoint y: 295, endPoint x: 188, endPoint y: 300, distance: 86.7
type input "Bakery house"
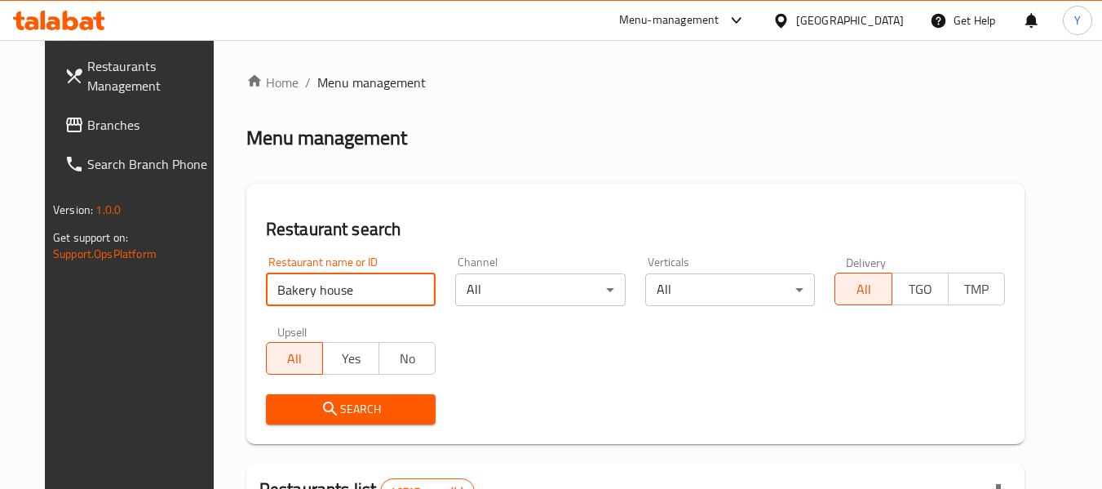
click button "Search" at bounding box center [351, 409] width 171 height 30
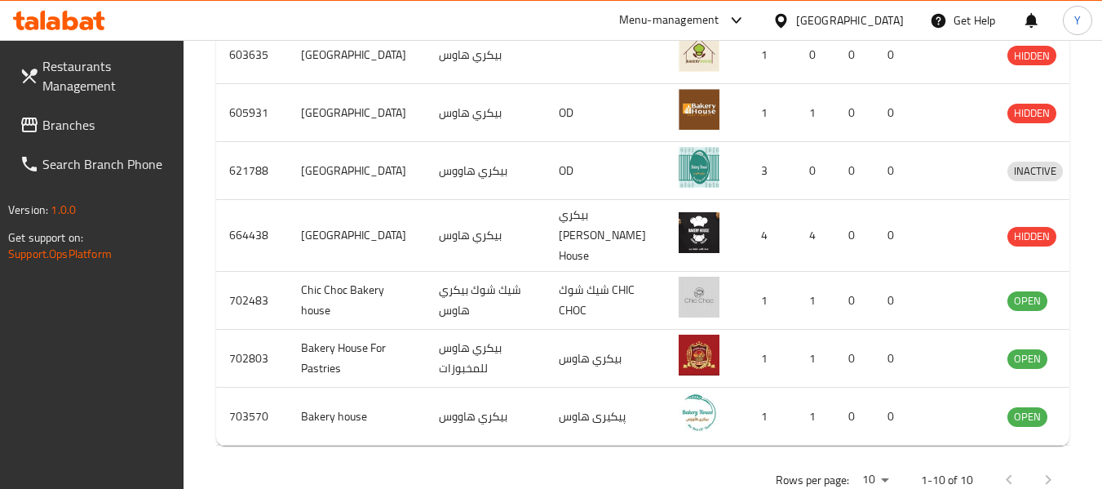
scroll to position [746, 0]
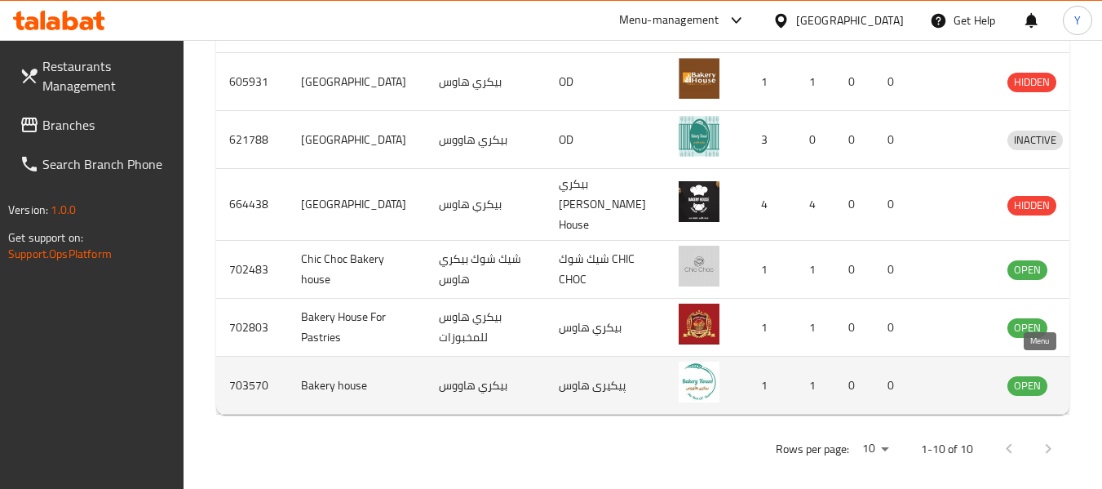
click at [1096, 379] on icon "enhanced table" at bounding box center [1105, 386] width 18 height 14
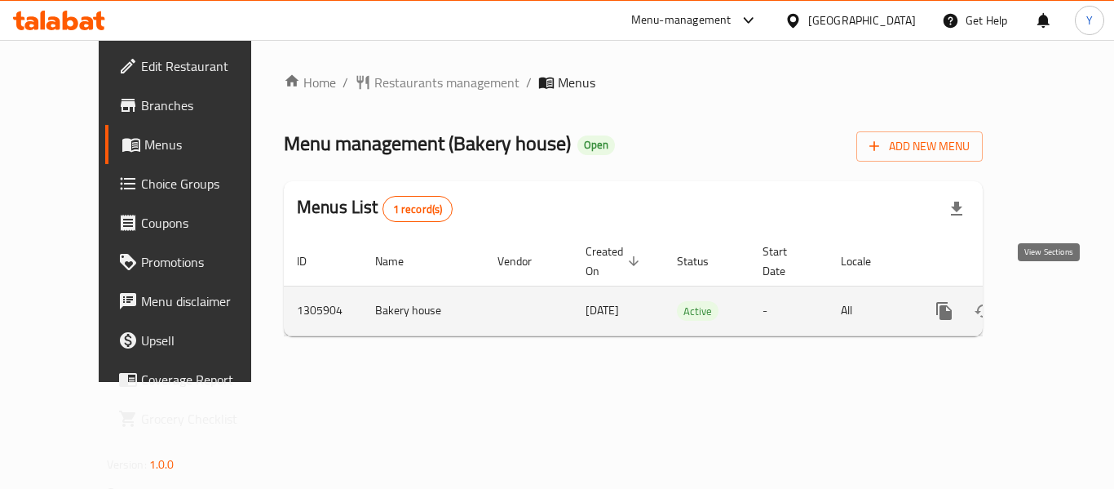
click at [1052, 301] on icon "enhanced table" at bounding box center [1062, 311] width 20 height 20
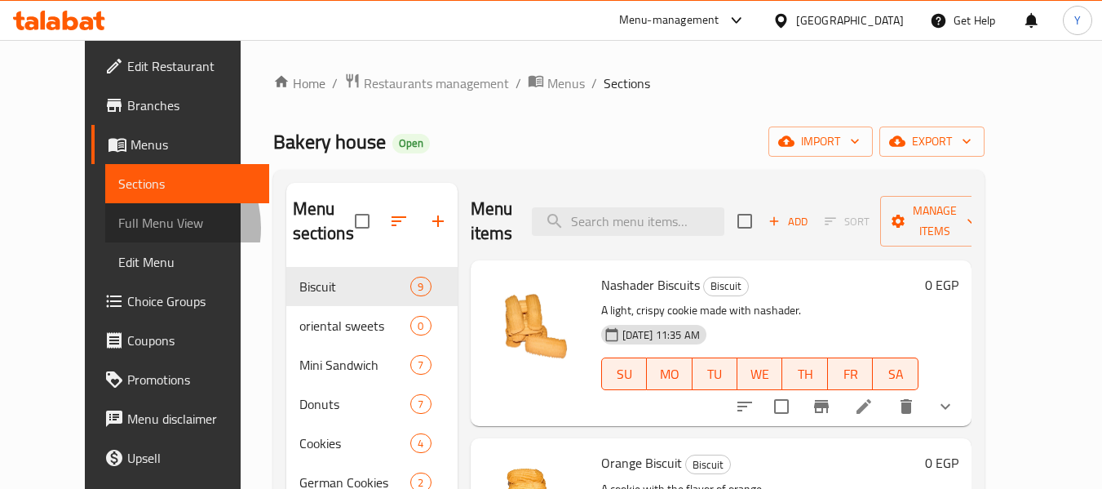
click at [118, 228] on span "Full Menu View" at bounding box center [187, 223] width 138 height 20
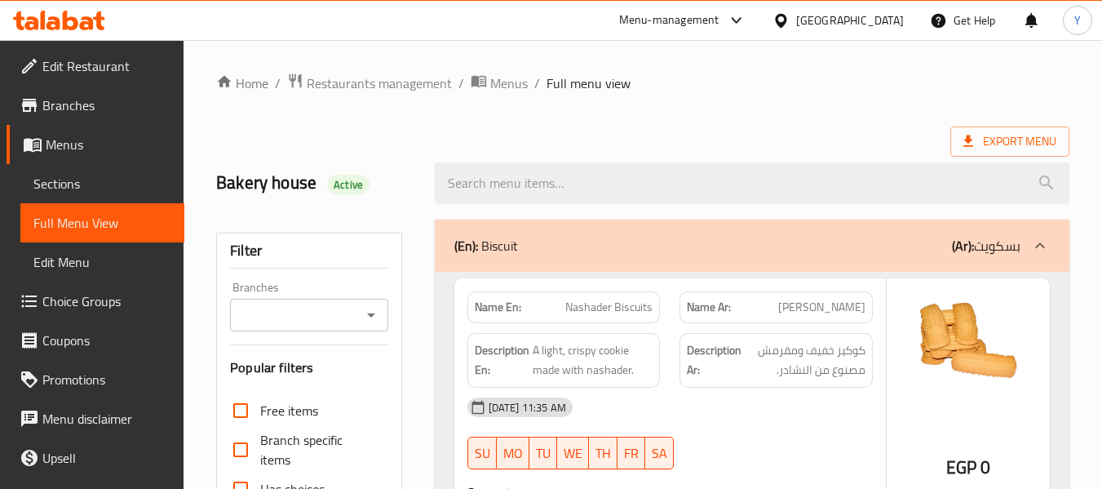
click at [640, 314] on span "Nashader Biscuits" at bounding box center [608, 307] width 87 height 17
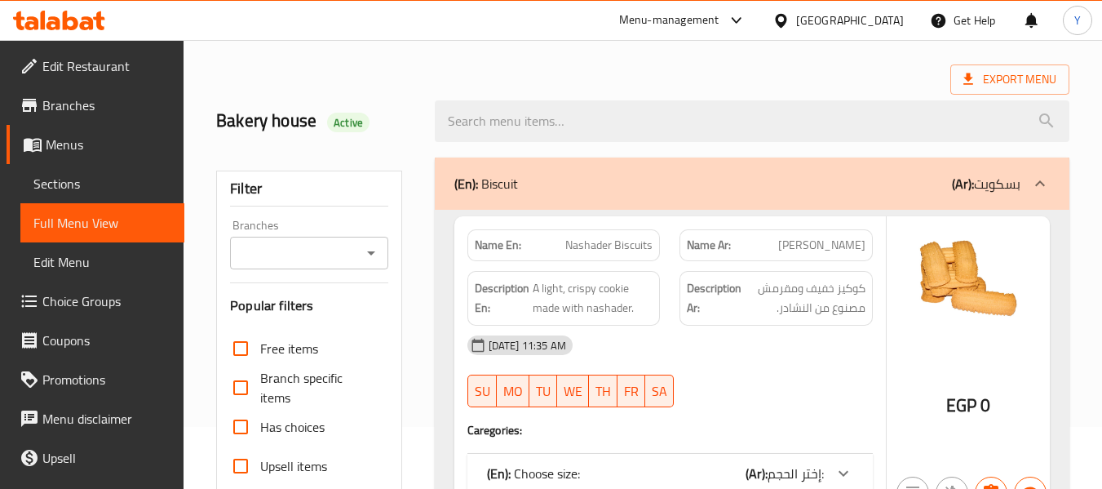
scroll to position [9737, 0]
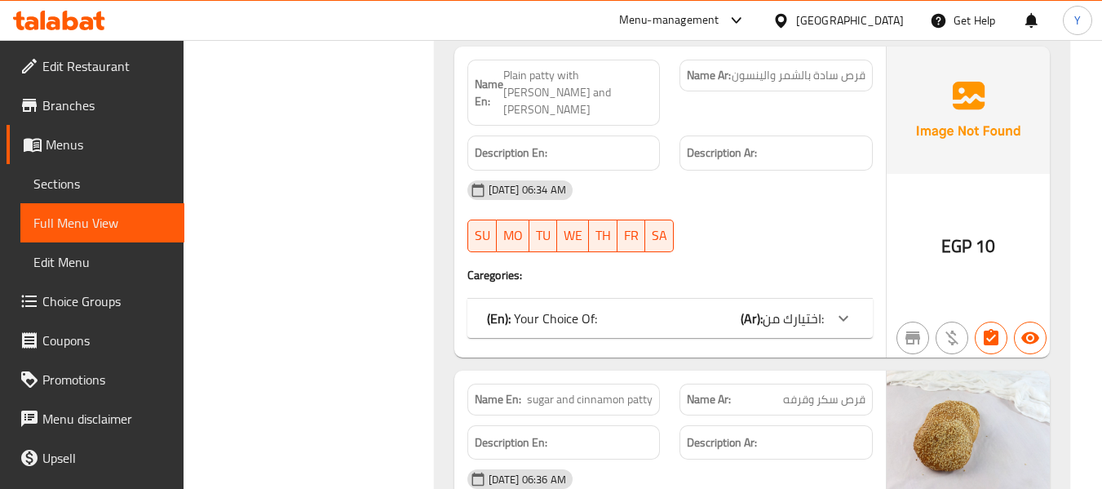
scroll to position [9933, 0]
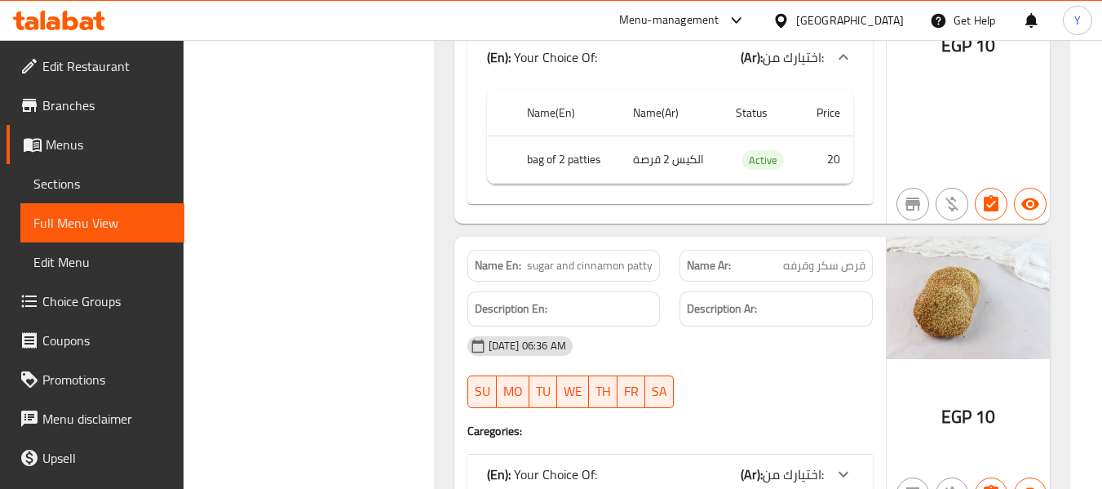
scroll to position [10319, 0]
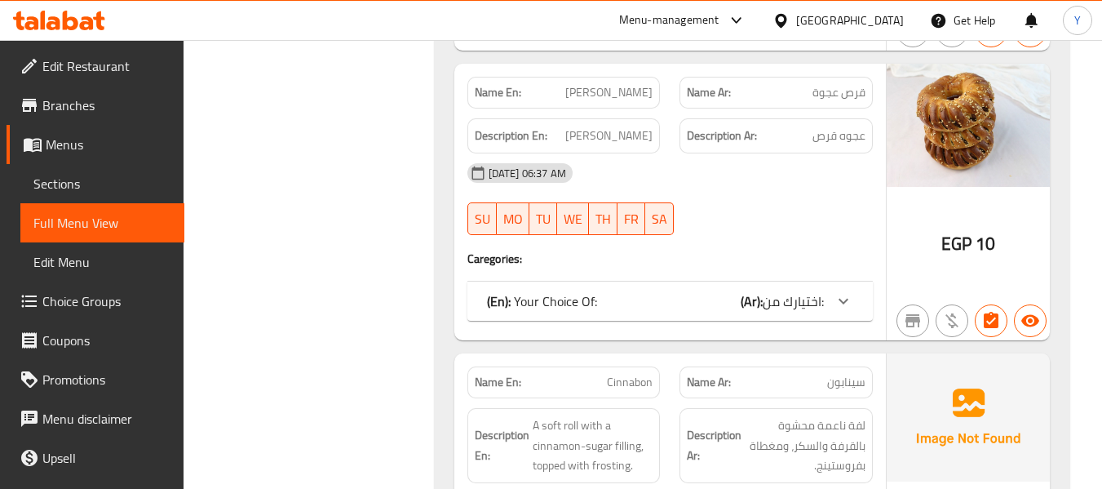
scroll to position [10798, 0]
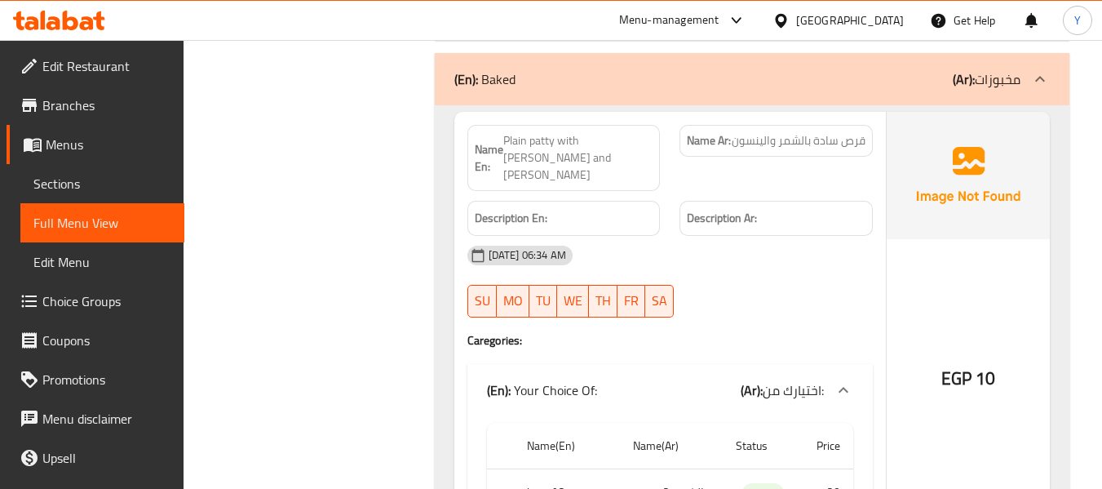
scroll to position [9851, 0]
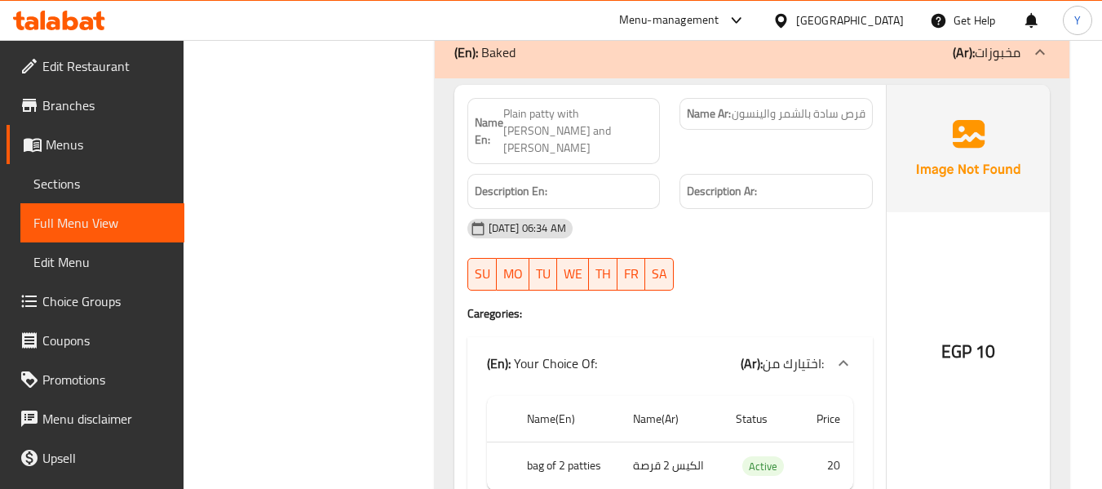
scroll to position [9883, 0]
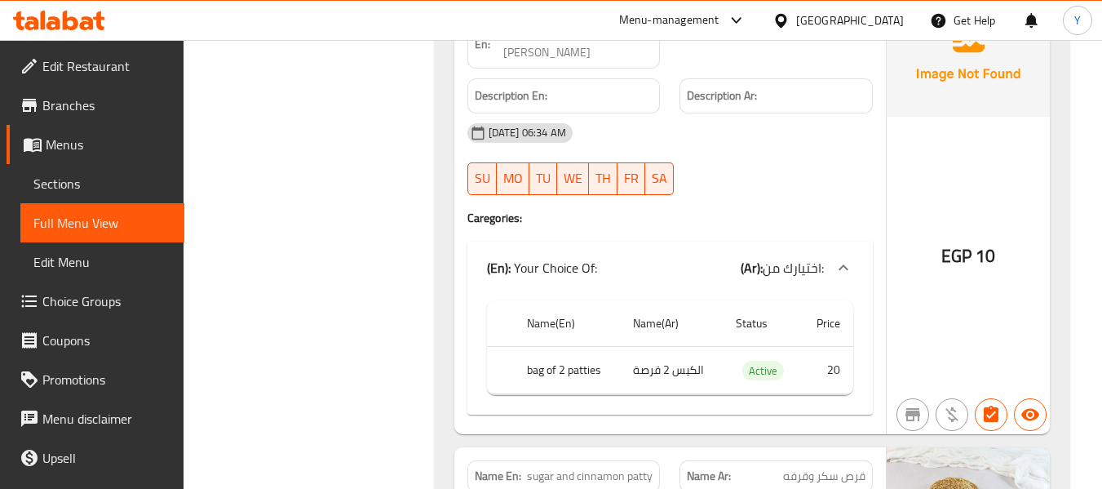
scroll to position [0, 0]
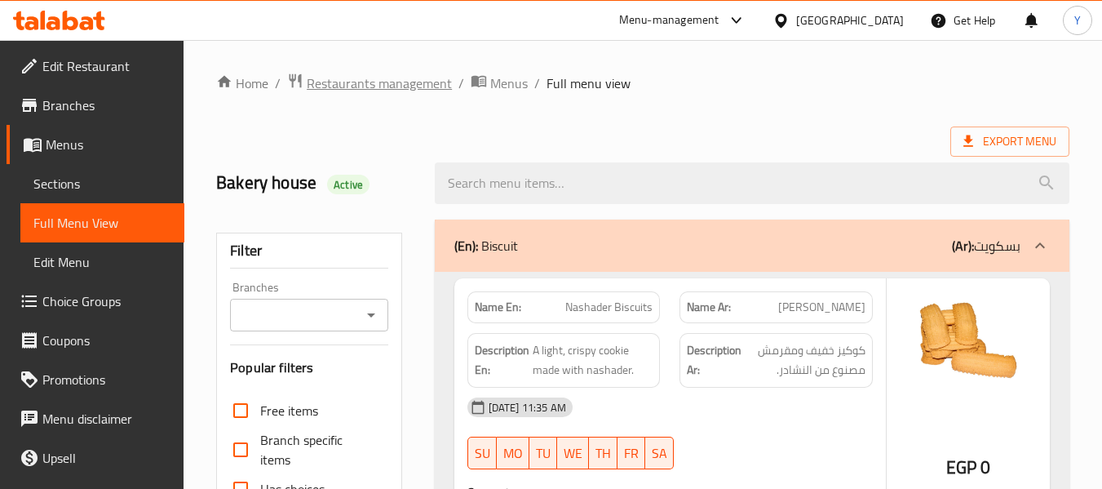
click at [366, 82] on span "Restaurants management" at bounding box center [379, 83] width 145 height 20
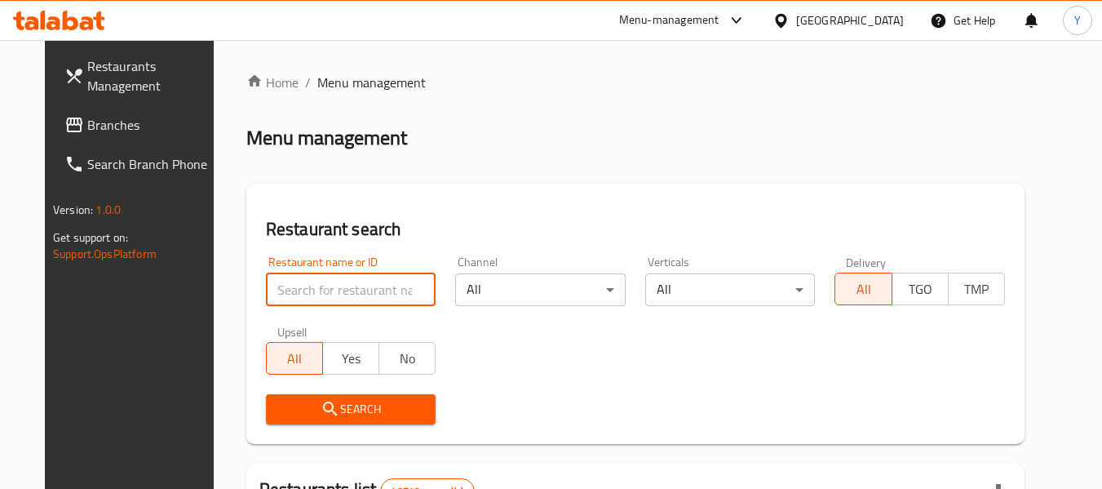
click at [392, 296] on input "search" at bounding box center [351, 289] width 171 height 33
paste input "Charco Chicken"
type input "Charco Chicken"
click button "Search" at bounding box center [351, 409] width 171 height 30
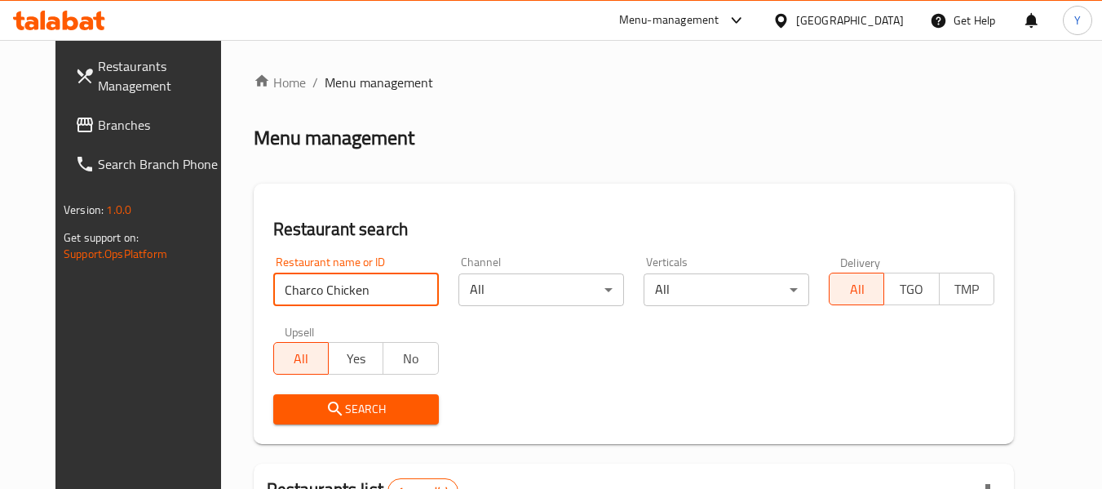
scroll to position [219, 0]
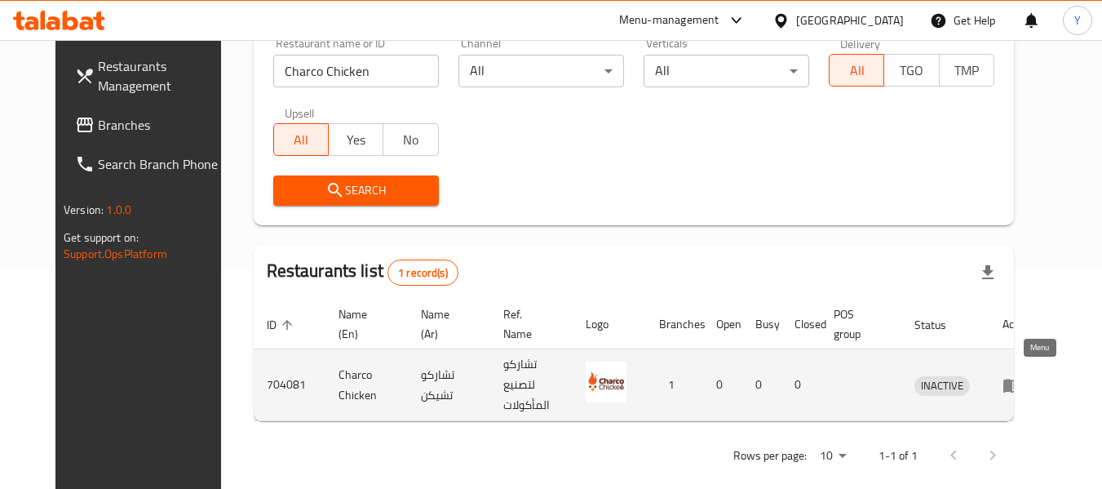
click at [1022, 382] on icon "enhanced table" at bounding box center [1013, 385] width 20 height 20
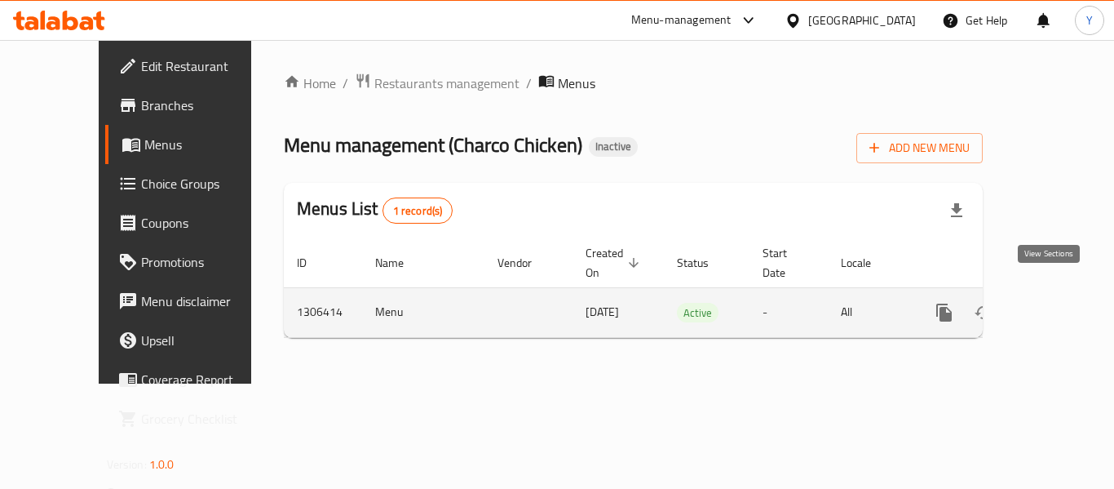
click at [1052, 303] on icon "enhanced table" at bounding box center [1062, 313] width 20 height 20
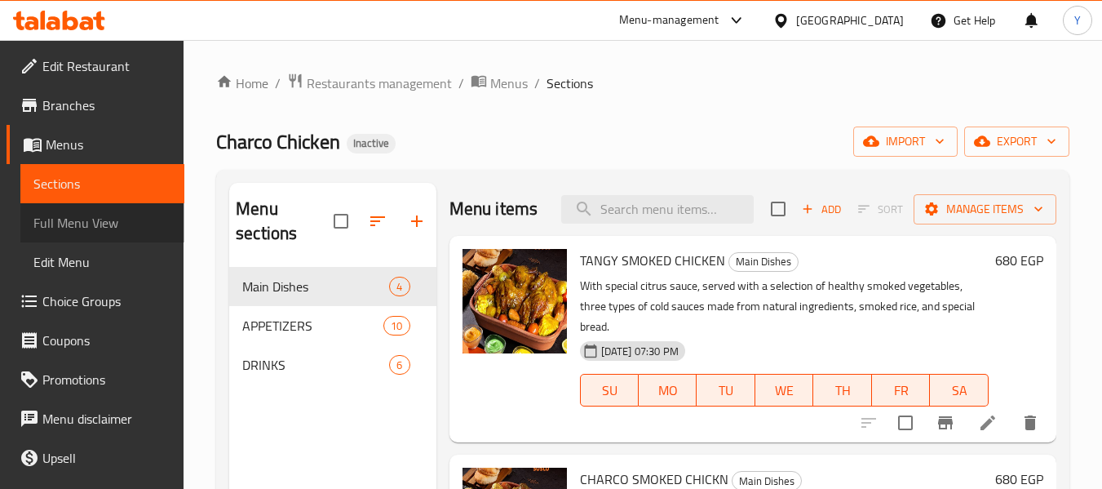
click at [142, 215] on span "Full Menu View" at bounding box center [102, 223] width 138 height 20
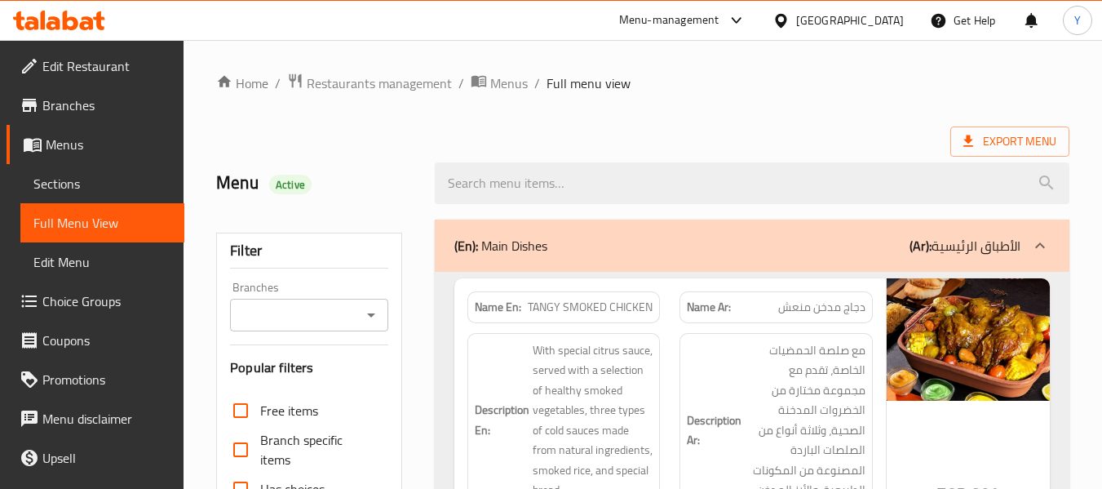
scroll to position [427, 0]
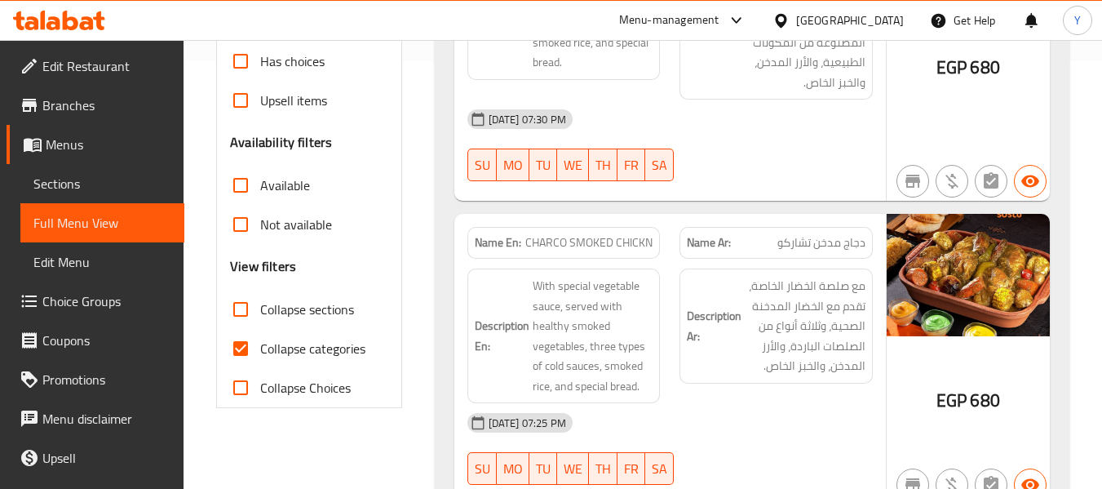
click at [489, 245] on strong "Name En:" at bounding box center [498, 242] width 47 height 17
copy strong "Name En:"
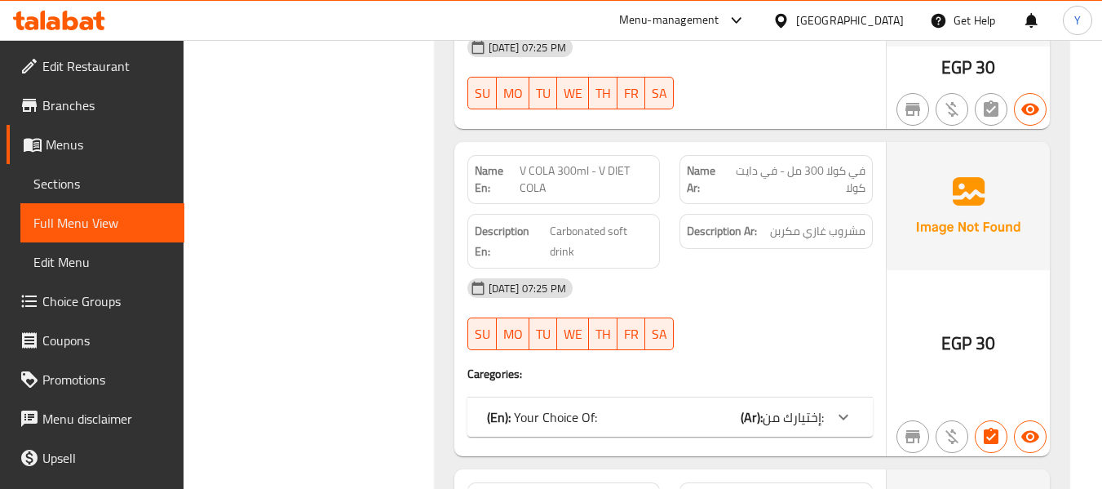
scroll to position [4678, 0]
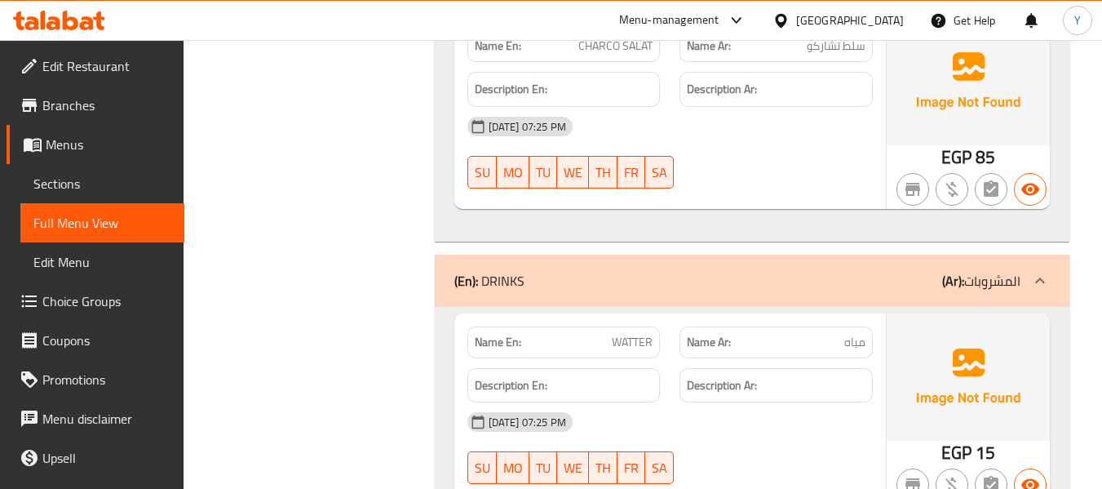
scroll to position [3772, 0]
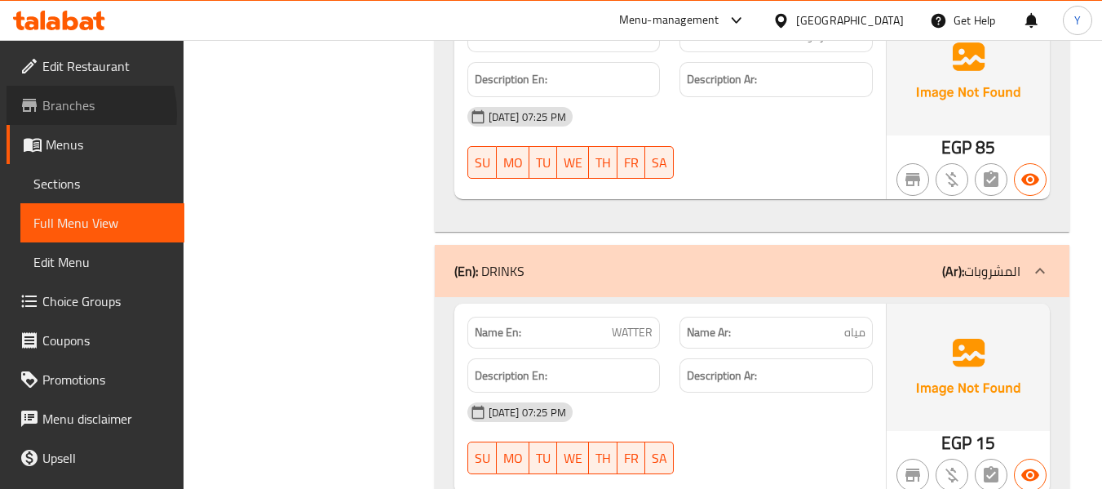
click at [65, 113] on span "Branches" at bounding box center [106, 105] width 129 height 20
